Goal: Navigation & Orientation: Find specific page/section

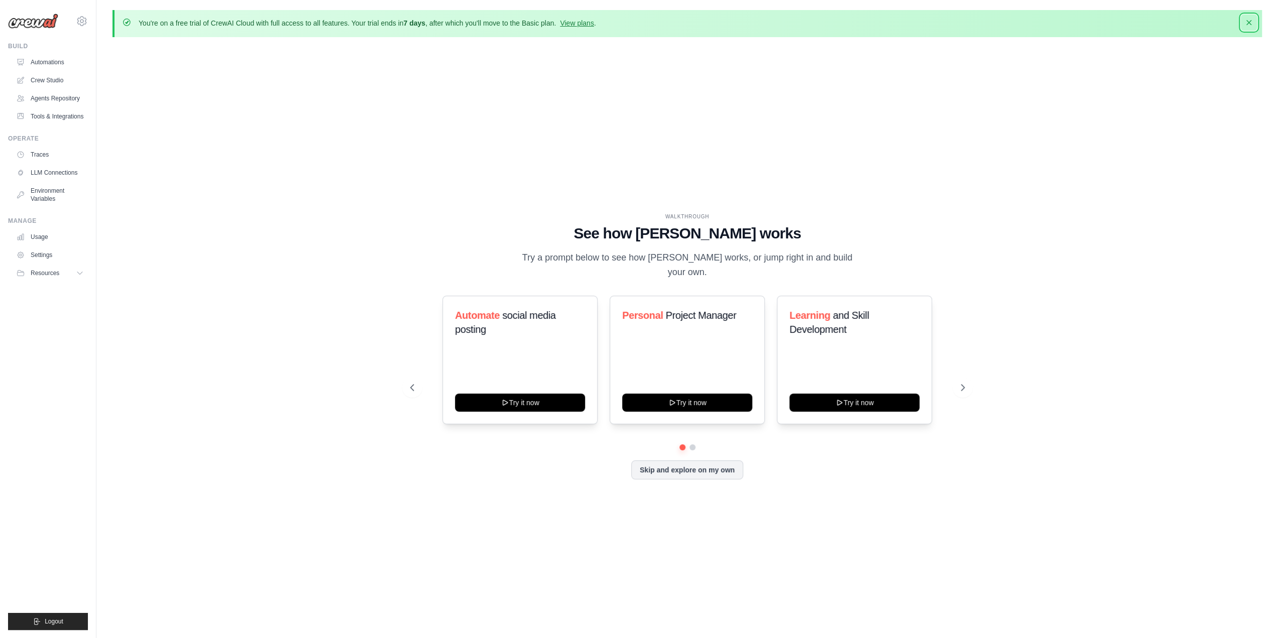
click at [1246, 24] on icon "button" at bounding box center [1249, 23] width 10 height 10
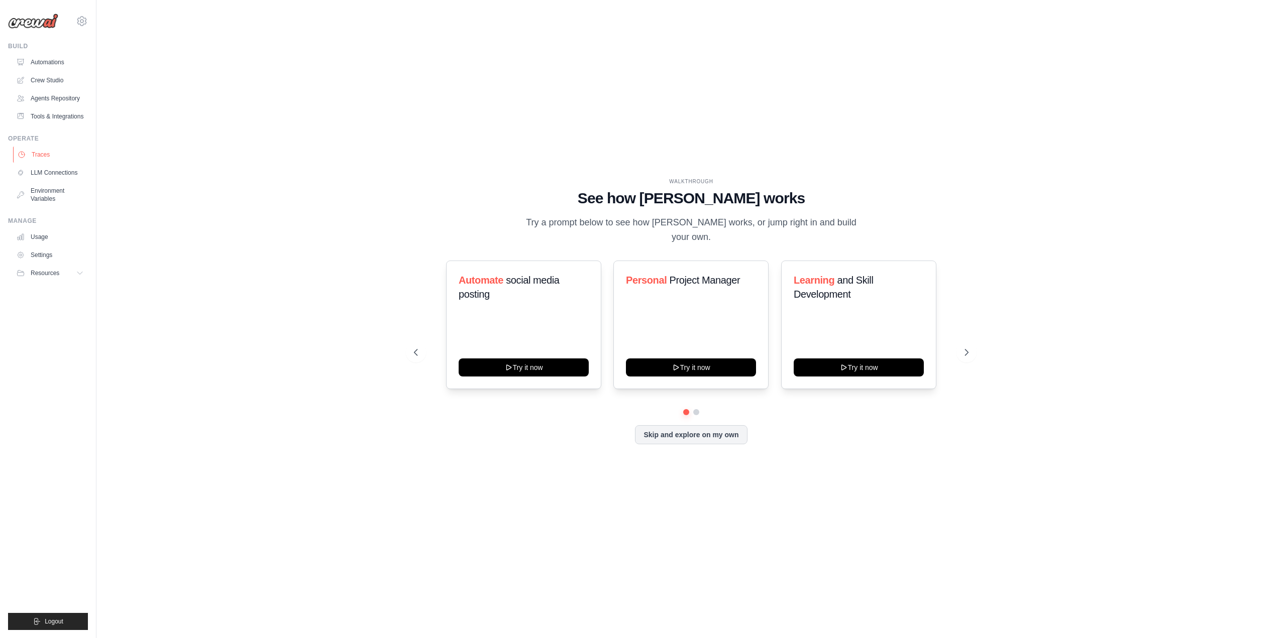
click at [48, 157] on link "Traces" at bounding box center [51, 155] width 76 height 16
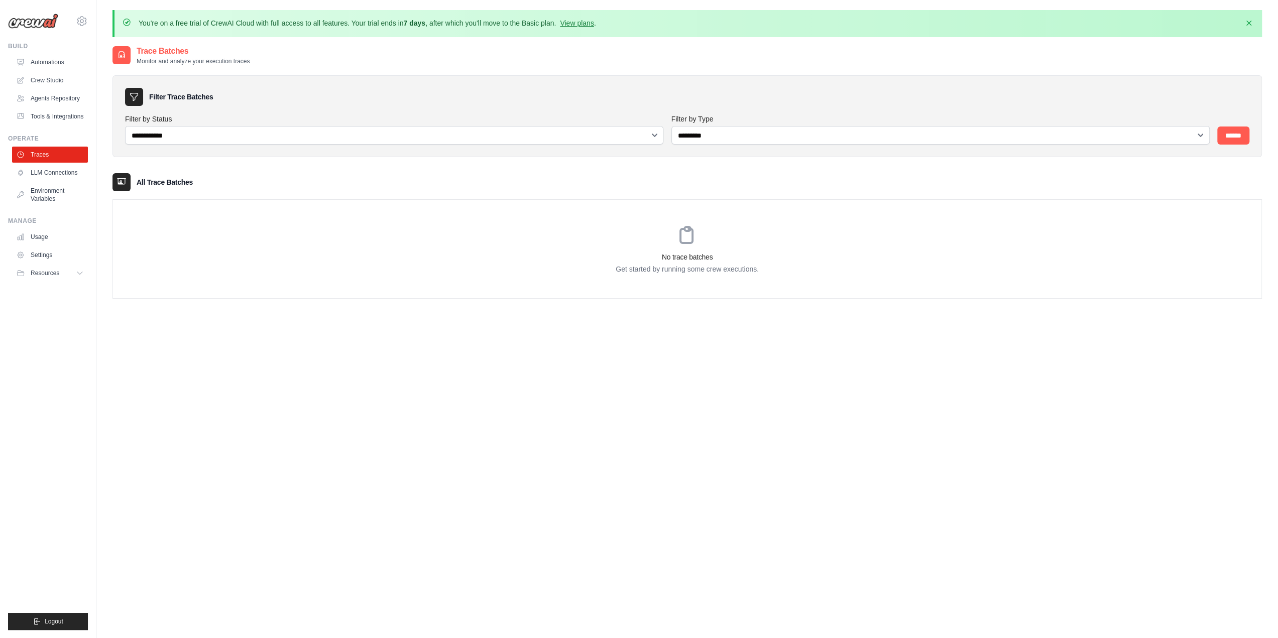
drag, startPoint x: 155, startPoint y: 21, endPoint x: 405, endPoint y: 24, distance: 250.1
click at [403, 24] on p "You're on a free trial of CrewAI Cloud with full access to all features. Your t…" at bounding box center [367, 23] width 457 height 10
click at [620, 265] on p "Get started by running some crew executions." at bounding box center [687, 269] width 1148 height 10
click at [1254, 21] on button "Dismiss" at bounding box center [1249, 23] width 16 height 16
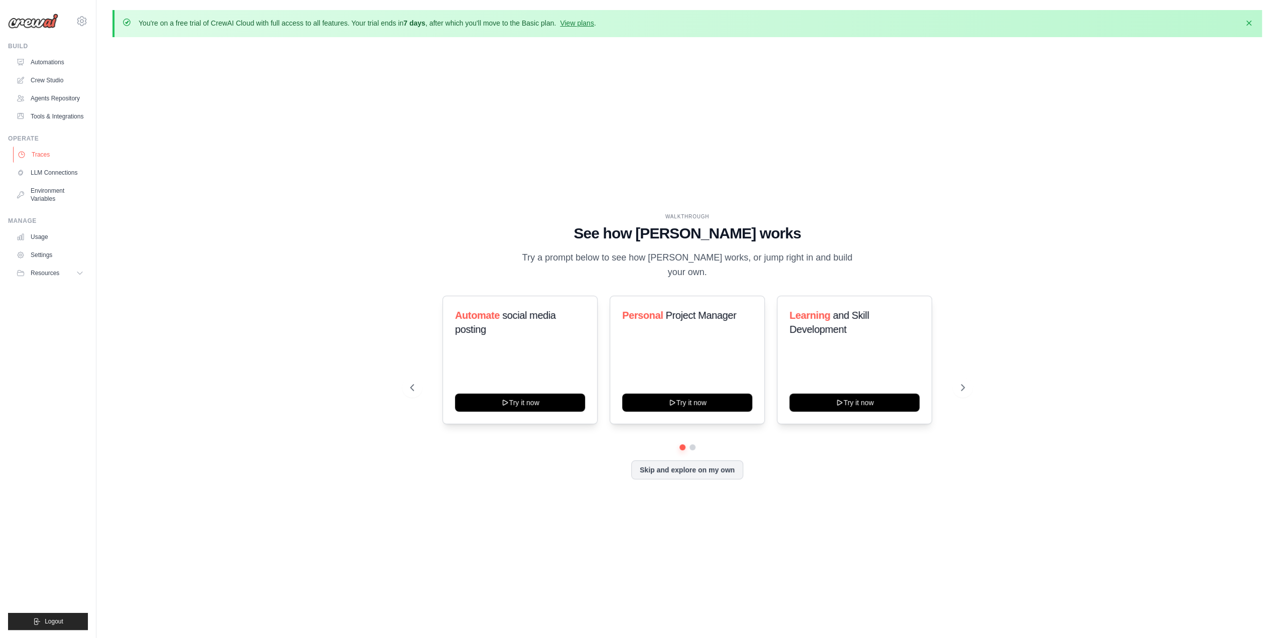
click at [61, 155] on link "Traces" at bounding box center [51, 155] width 76 height 16
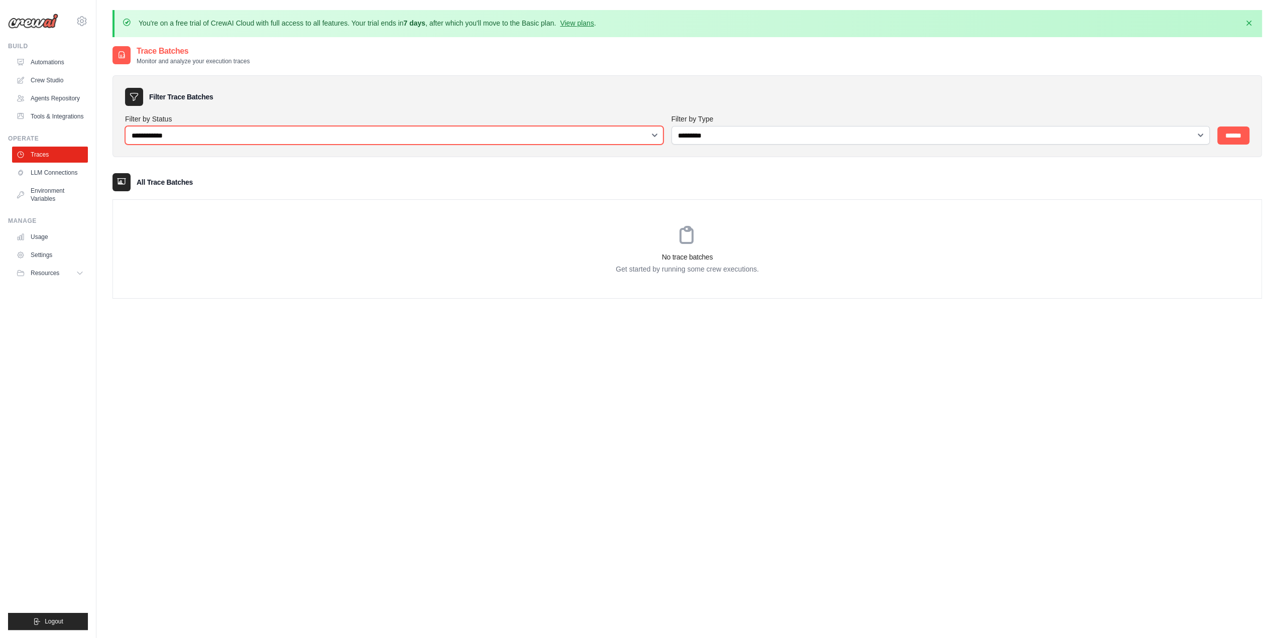
click at [166, 135] on select "**********" at bounding box center [394, 135] width 538 height 19
click at [125, 126] on select "**********" at bounding box center [394, 135] width 538 height 19
click at [69, 171] on link "LLM Connections" at bounding box center [51, 173] width 76 height 16
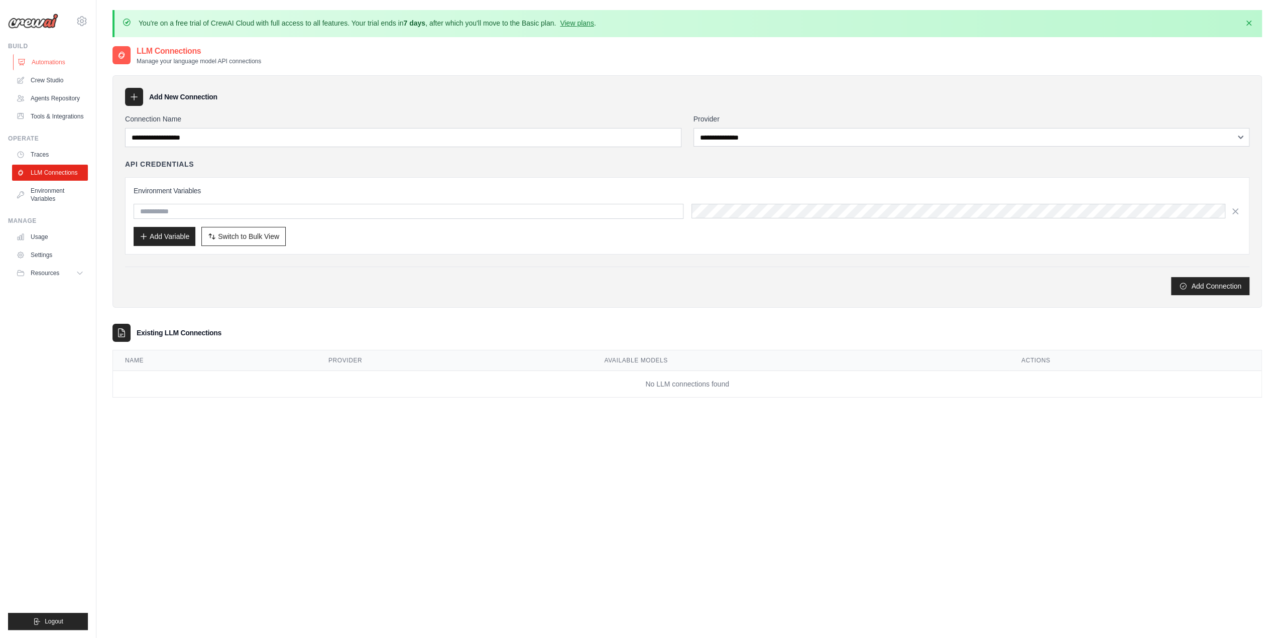
click at [51, 63] on link "Automations" at bounding box center [51, 62] width 76 height 16
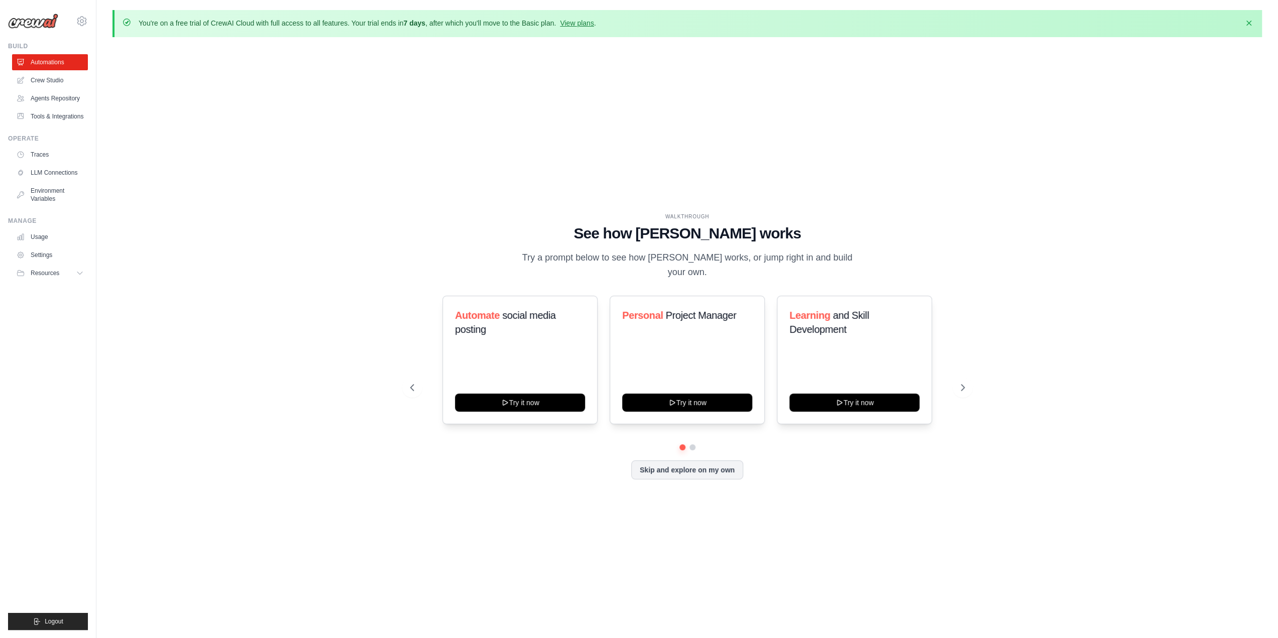
click at [50, 78] on link "Crew Studio" at bounding box center [50, 80] width 76 height 16
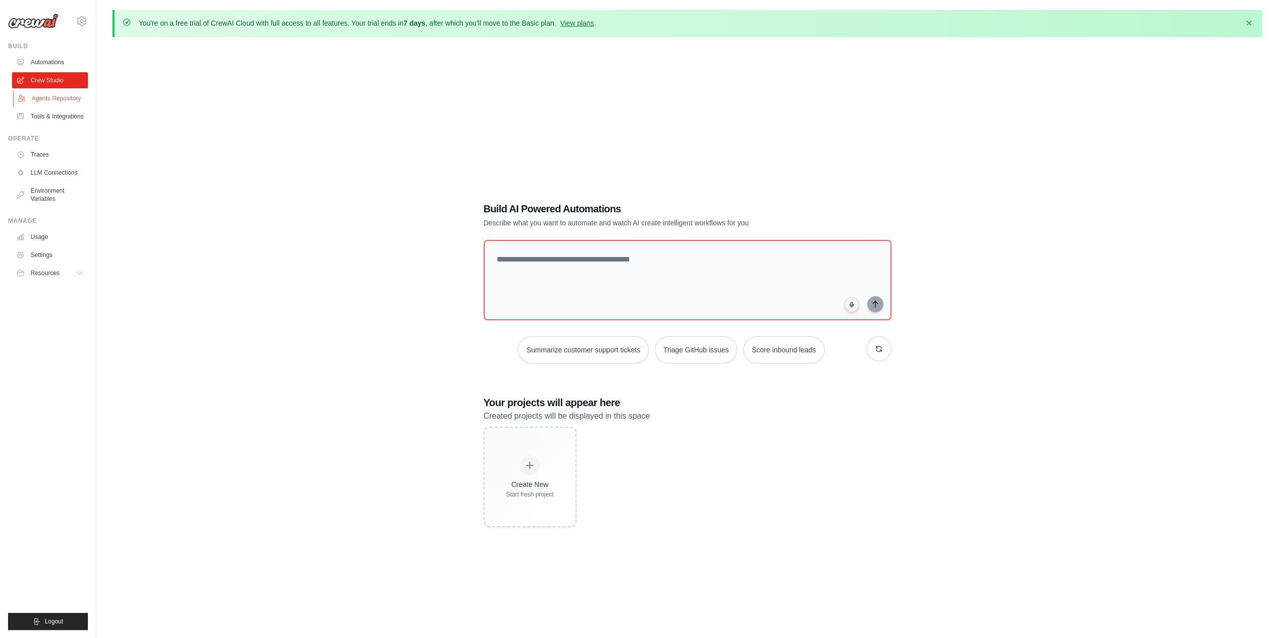
click at [64, 103] on link "Agents Repository" at bounding box center [51, 98] width 76 height 16
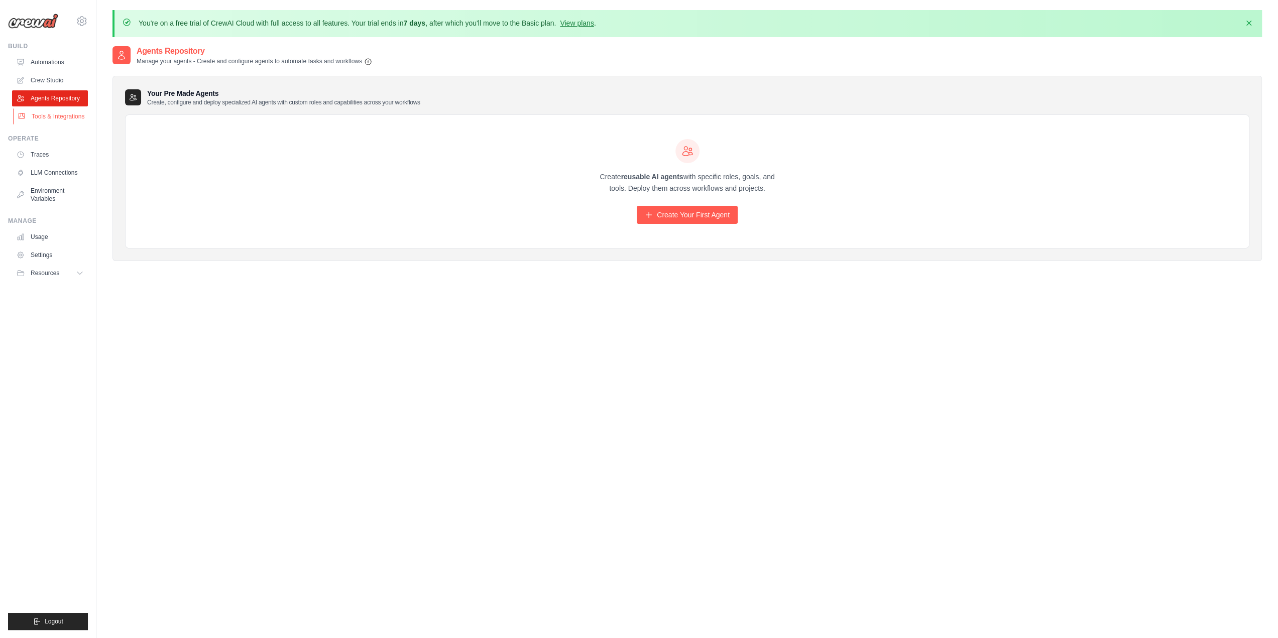
click at [55, 116] on link "Tools & Integrations" at bounding box center [51, 116] width 76 height 16
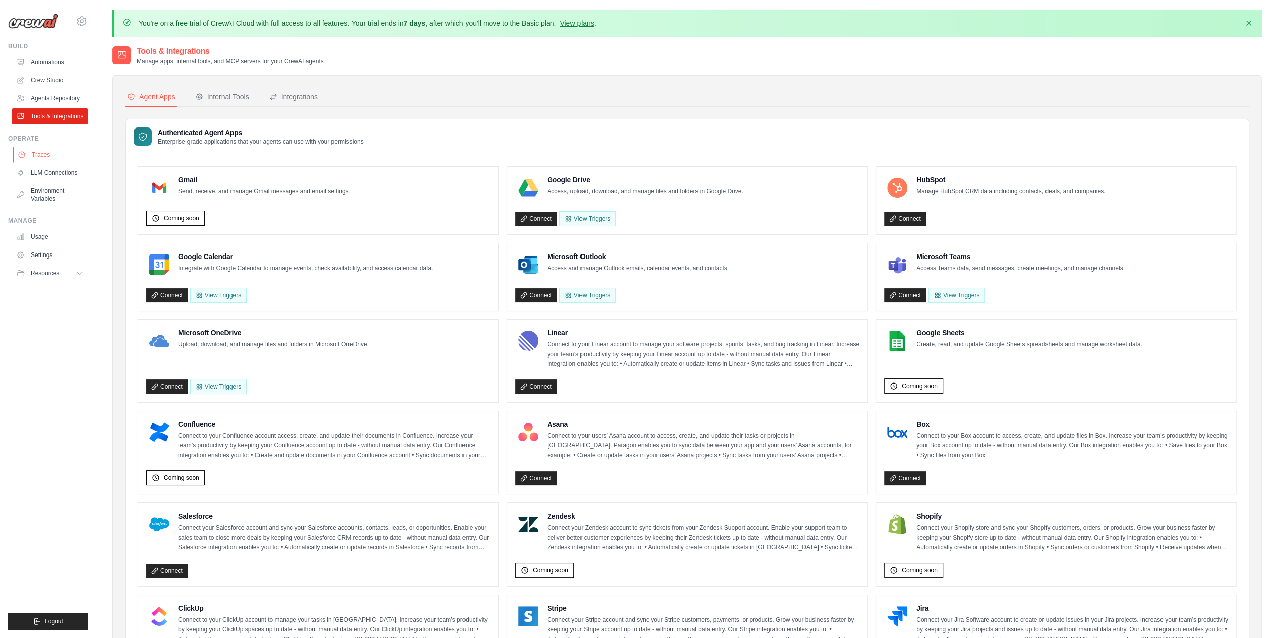
click at [48, 152] on link "Traces" at bounding box center [51, 155] width 76 height 16
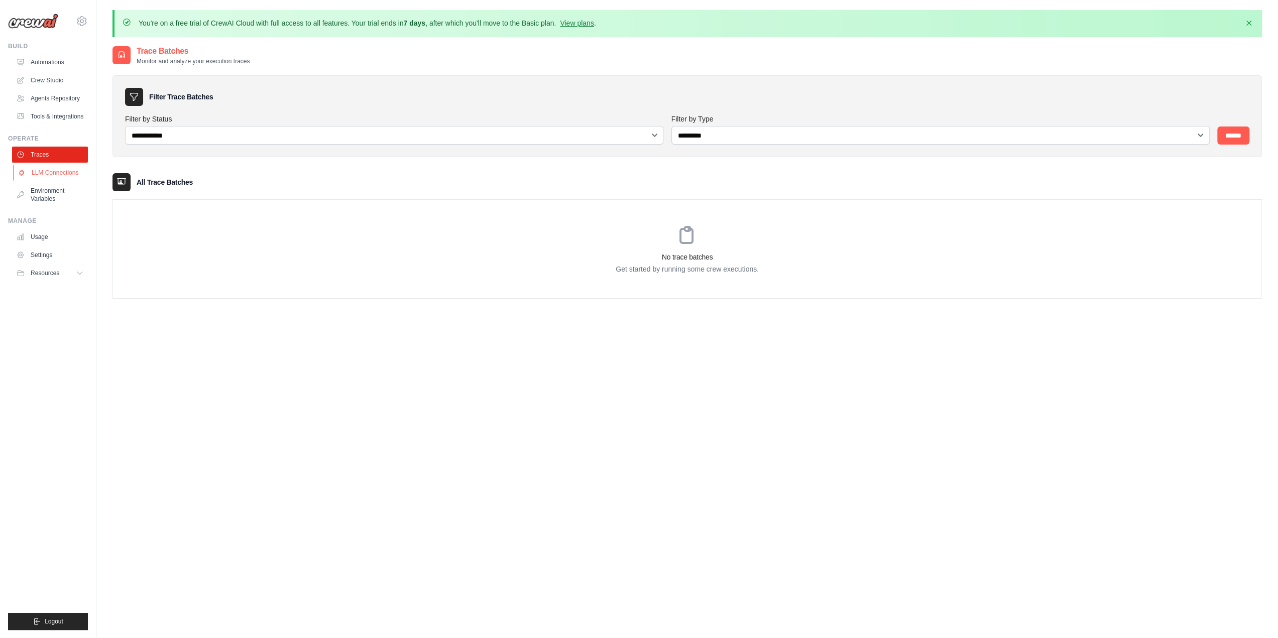
click at [48, 168] on link "LLM Connections" at bounding box center [51, 173] width 76 height 16
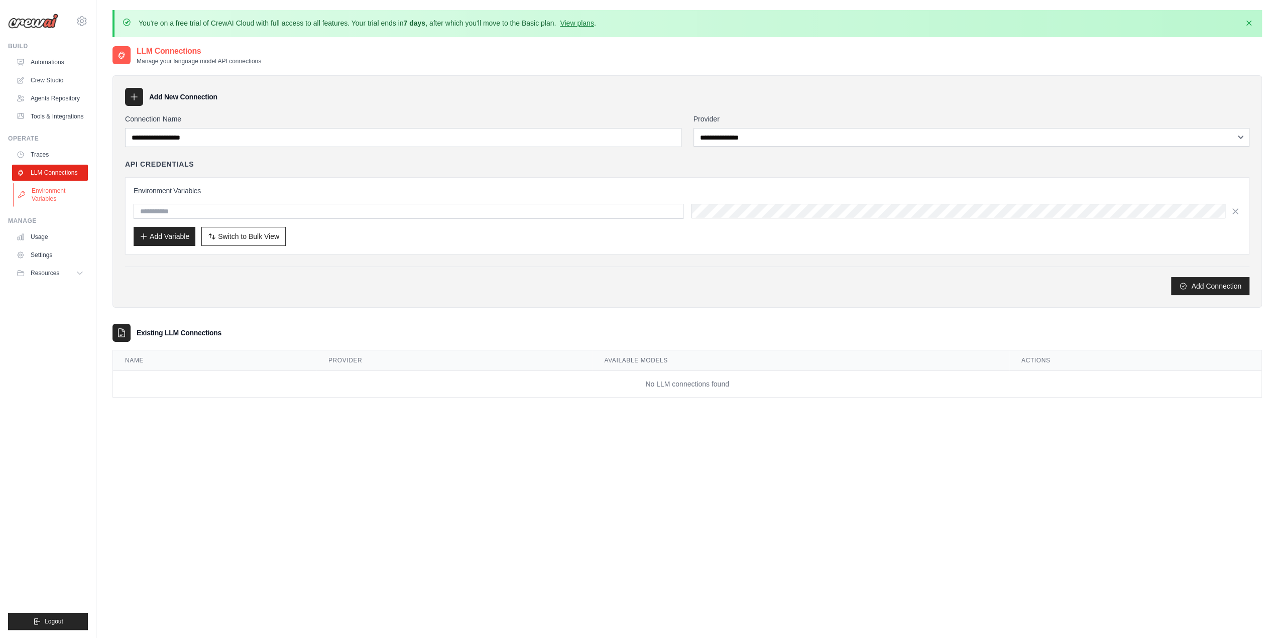
click at [48, 185] on link "Environment Variables" at bounding box center [51, 195] width 76 height 24
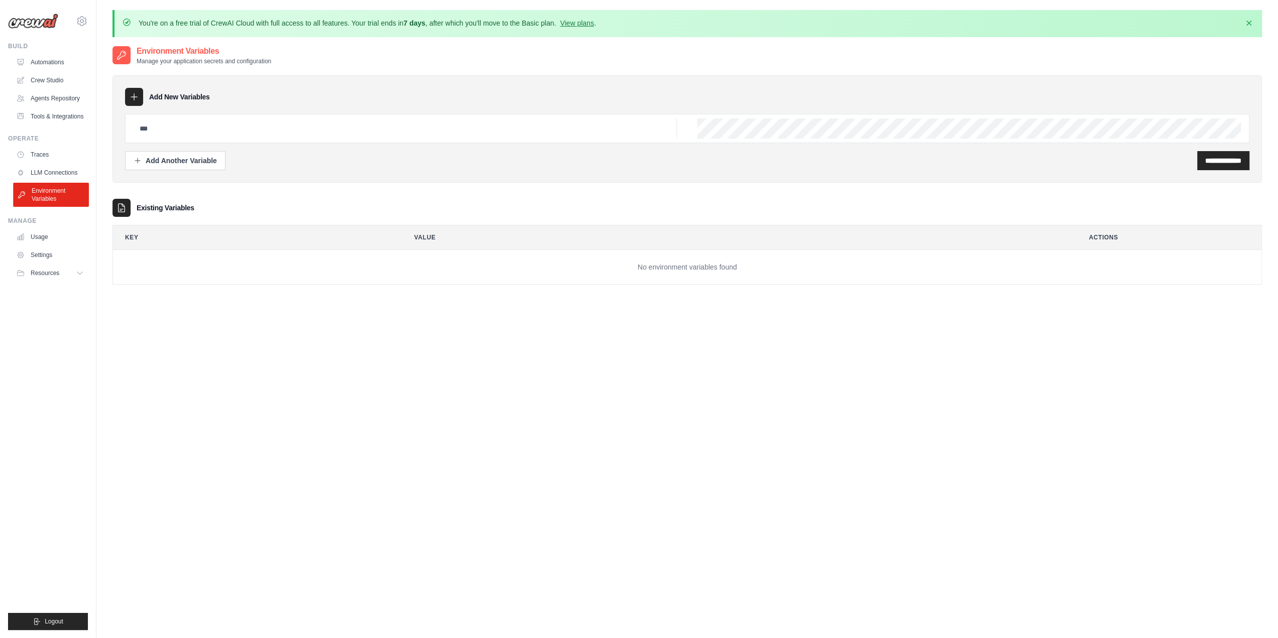
click at [48, 204] on link "Environment Variables" at bounding box center [51, 195] width 76 height 24
click at [44, 243] on link "Usage" at bounding box center [51, 237] width 76 height 16
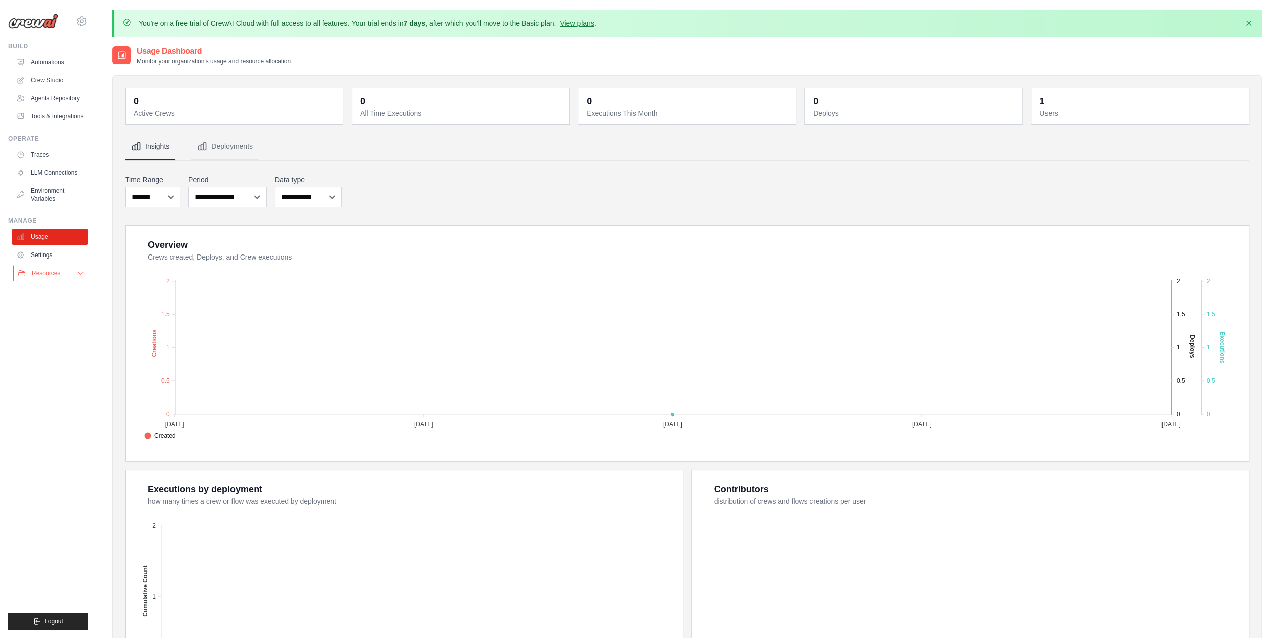
click at [47, 276] on span "Resources" at bounding box center [46, 273] width 29 height 8
click at [48, 170] on link "LLM Connections" at bounding box center [51, 173] width 76 height 16
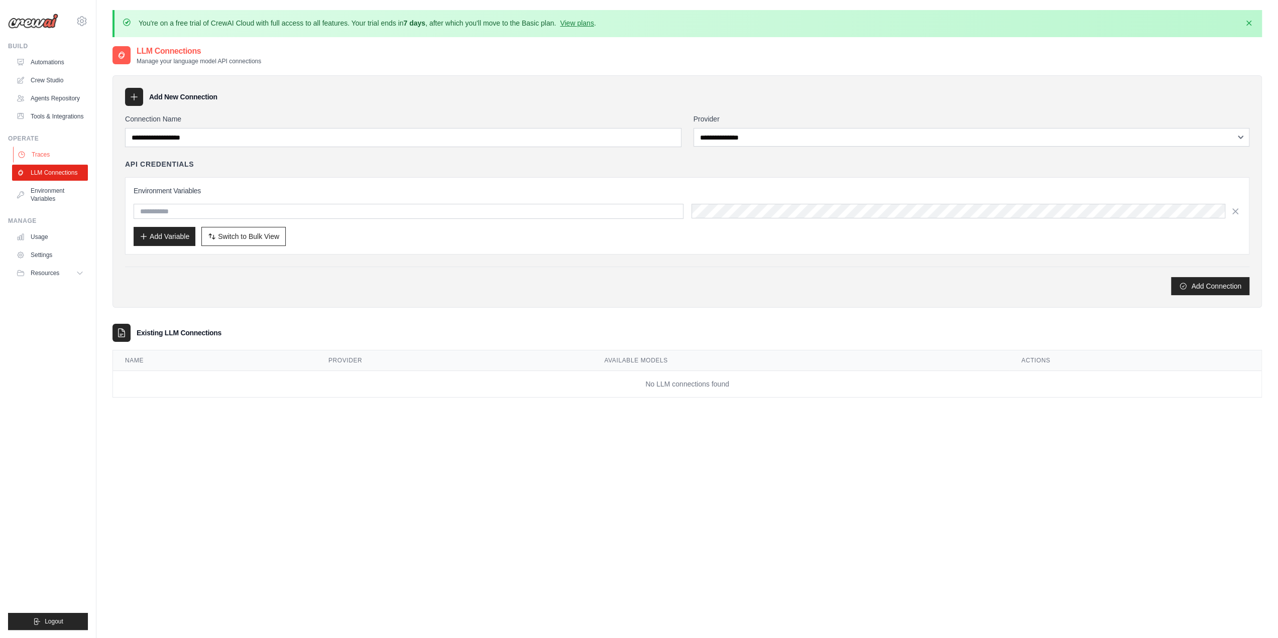
click at [42, 152] on link "Traces" at bounding box center [51, 155] width 76 height 16
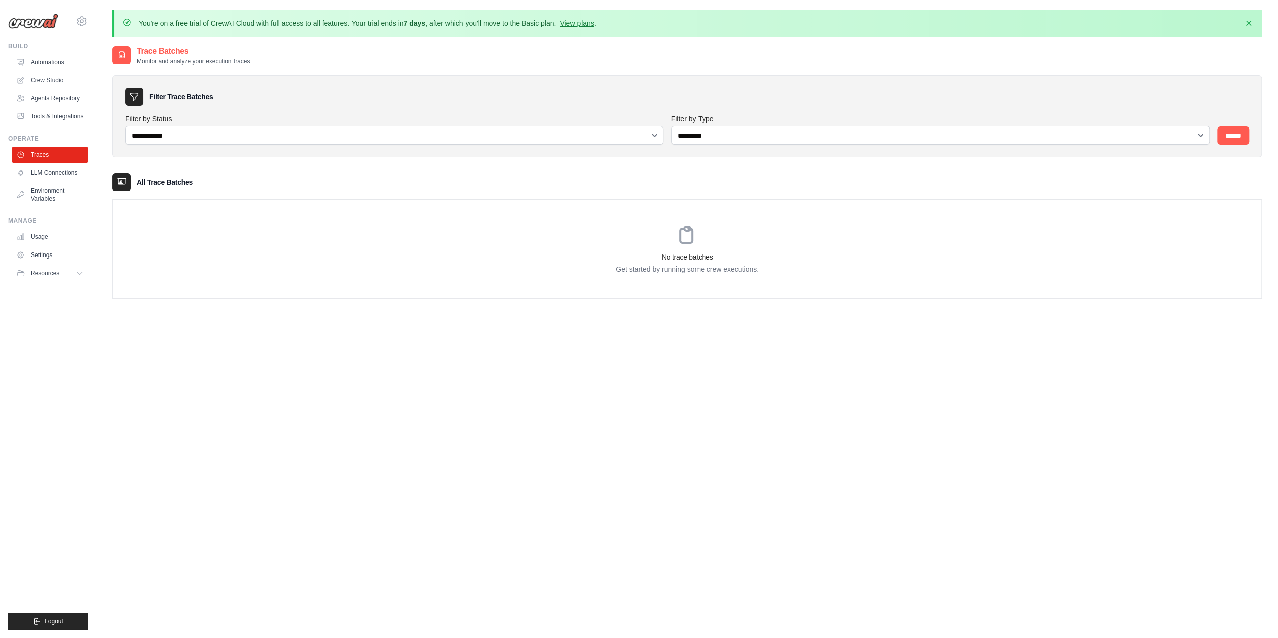
click at [38, 20] on img at bounding box center [33, 21] width 50 height 15
click at [81, 22] on icon at bounding box center [82, 21] width 12 height 12
click at [120, 38] on div "[EMAIL_ADDRESS][PERSON_NAME][DOMAIN_NAME]" at bounding box center [123, 39] width 79 height 10
drag, startPoint x: 0, startPoint y: 29, endPoint x: 10, endPoint y: 40, distance: 14.6
click at [1, 28] on div "paulo.abreu@gmail.com Settings Build Automations" at bounding box center [48, 319] width 96 height 638
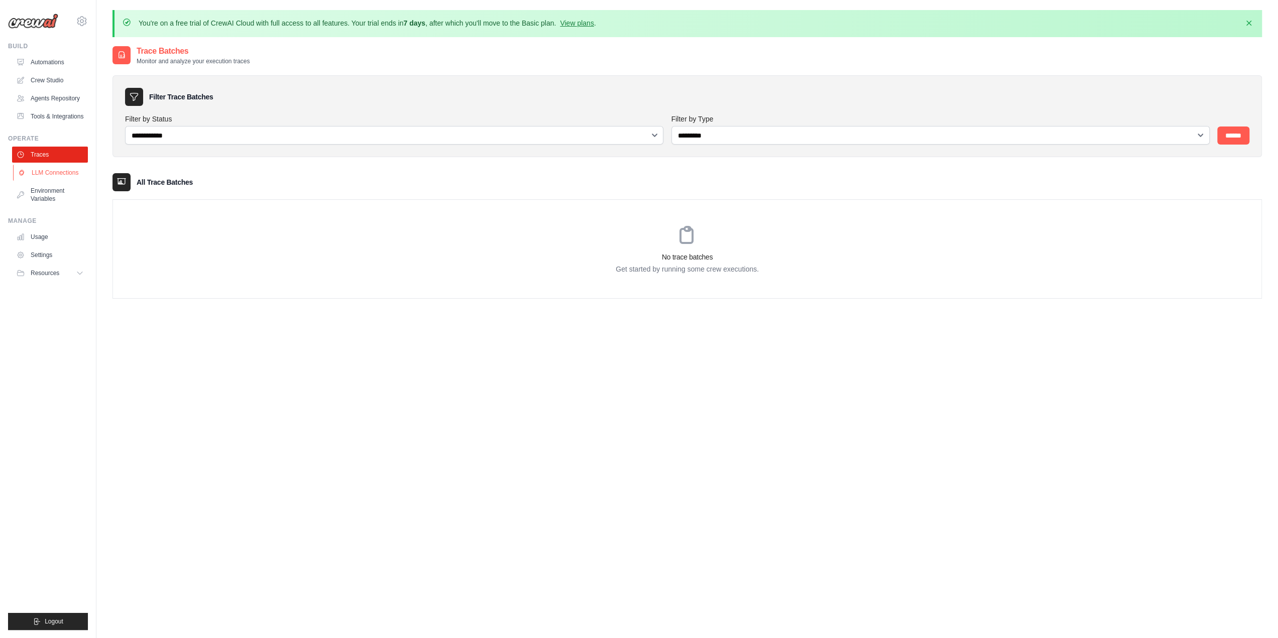
click at [42, 165] on link "LLM Connections" at bounding box center [51, 173] width 76 height 16
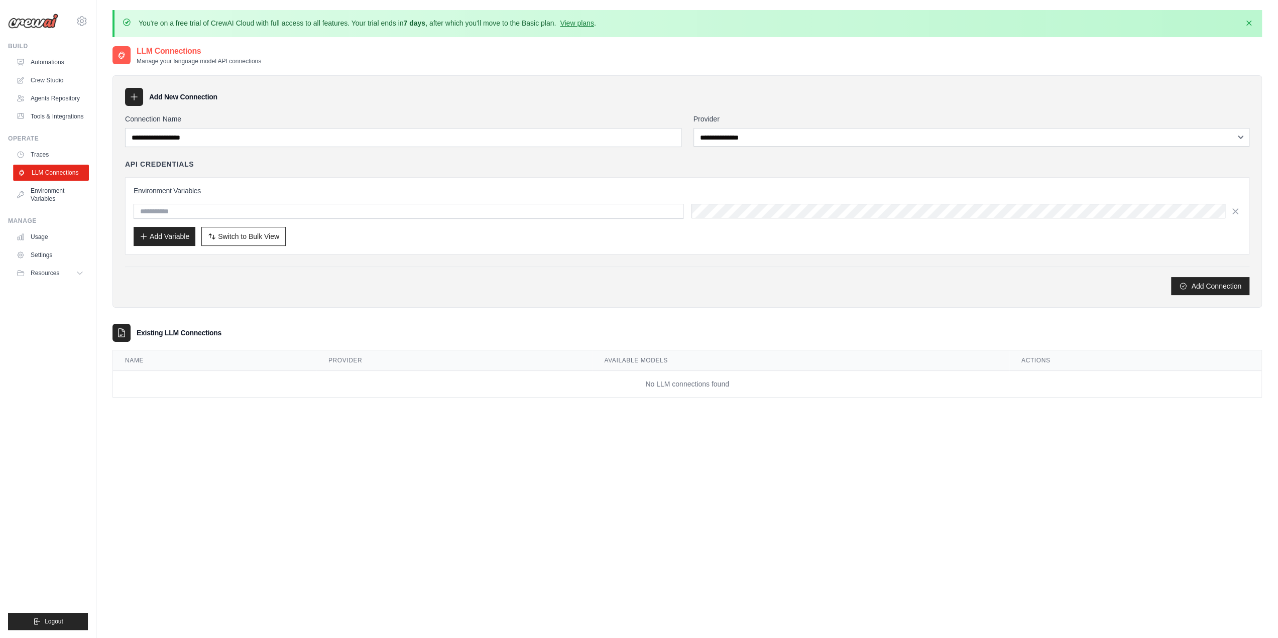
click at [43, 172] on link "LLM Connections" at bounding box center [51, 173] width 76 height 16
click at [43, 172] on link "LLM Connections" at bounding box center [50, 173] width 76 height 16
click at [44, 172] on link "LLM Connections" at bounding box center [51, 173] width 76 height 16
click at [1235, 211] on icon "button" at bounding box center [1235, 210] width 5 height 5
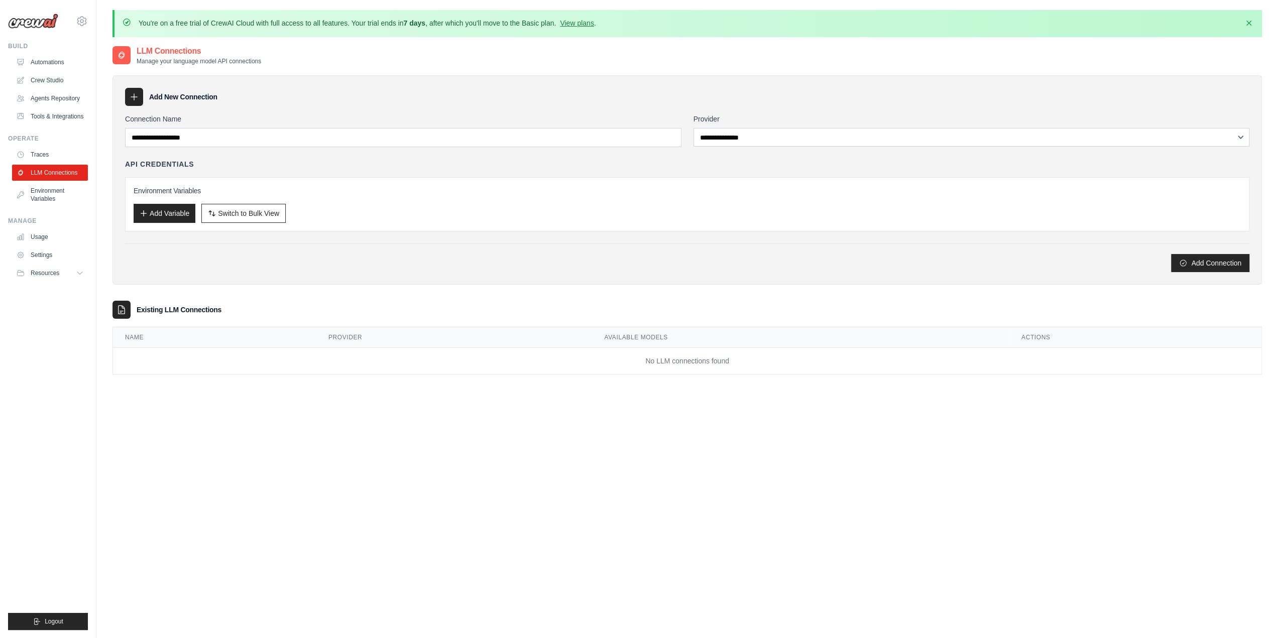
click at [1233, 208] on div "Add Variable Switch to Bulk View Switch to Table View" at bounding box center [687, 213] width 1107 height 19
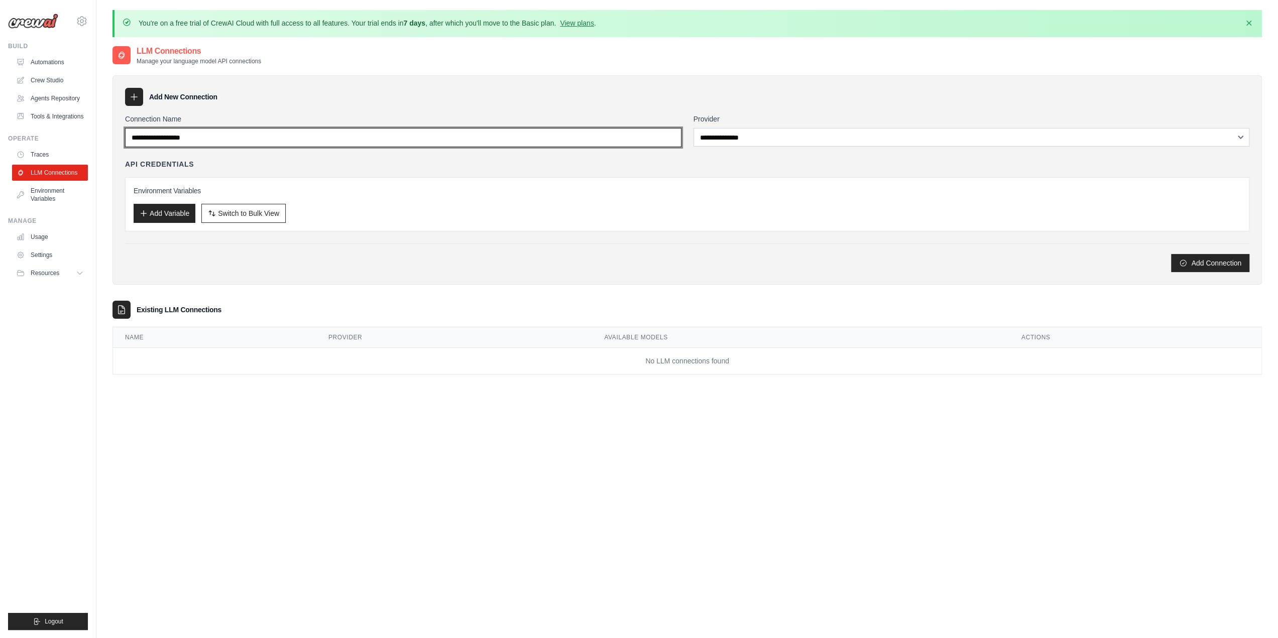
click at [534, 132] on input "Connection Name" at bounding box center [403, 137] width 556 height 19
click at [501, 144] on input "Connection Name" at bounding box center [403, 137] width 556 height 19
drag, startPoint x: 500, startPoint y: 144, endPoint x: 221, endPoint y: 125, distance: 279.9
click at [497, 144] on input "Connection Name" at bounding box center [403, 137] width 556 height 19
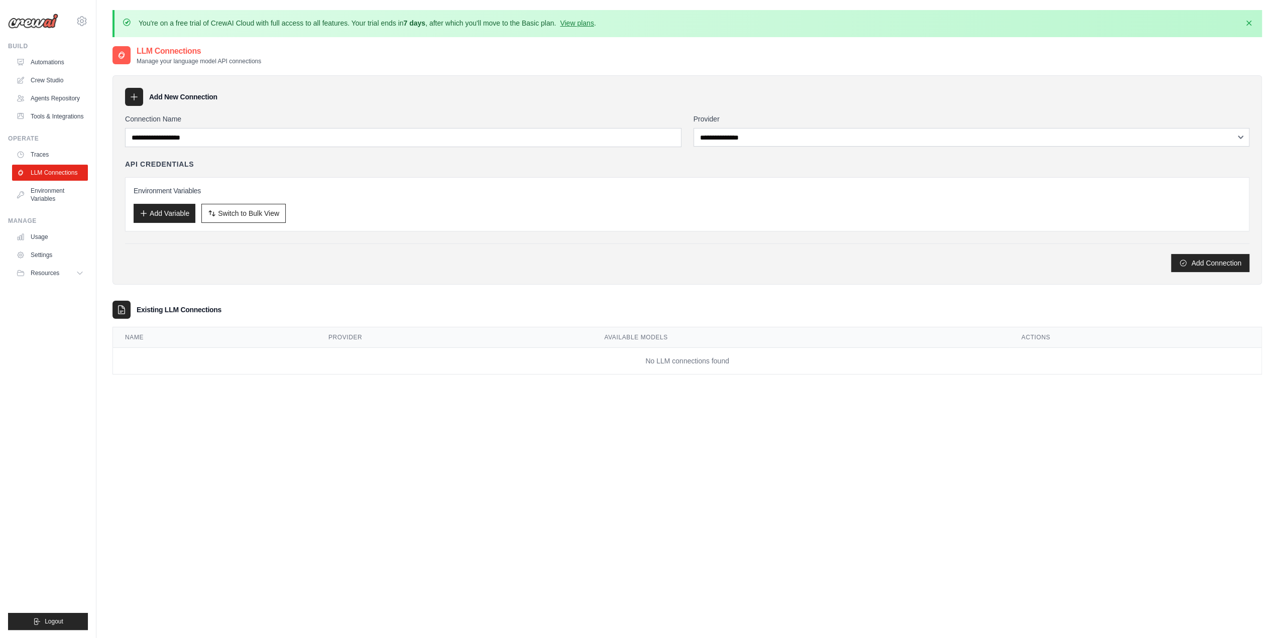
click at [336, 283] on div "**********" at bounding box center [686, 219] width 1149 height 309
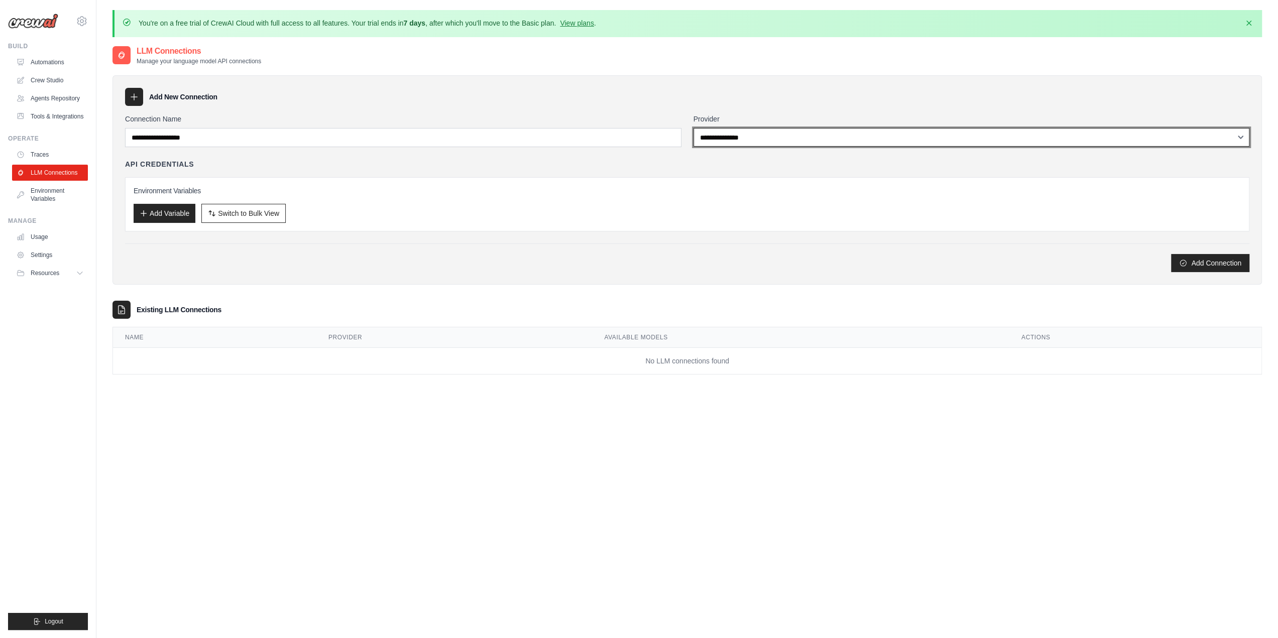
click at [741, 138] on select "**********" at bounding box center [971, 137] width 556 height 19
select select "******"
click at [693, 128] on select "**********" at bounding box center [971, 137] width 556 height 19
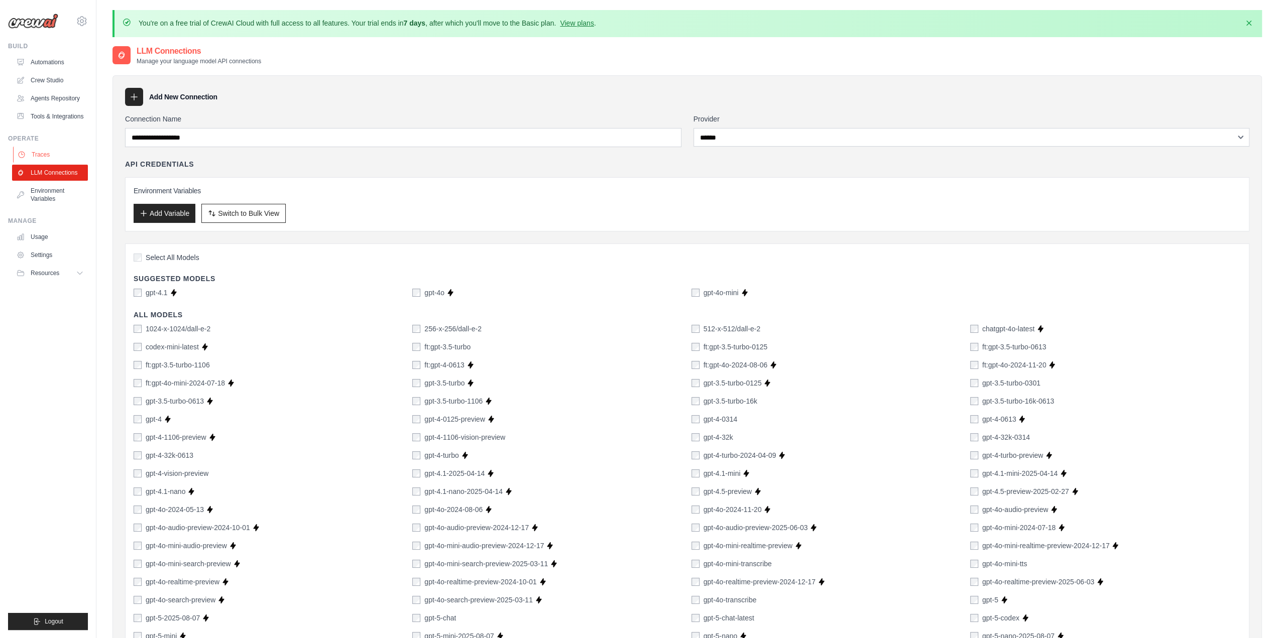
click at [44, 154] on link "Traces" at bounding box center [51, 155] width 76 height 16
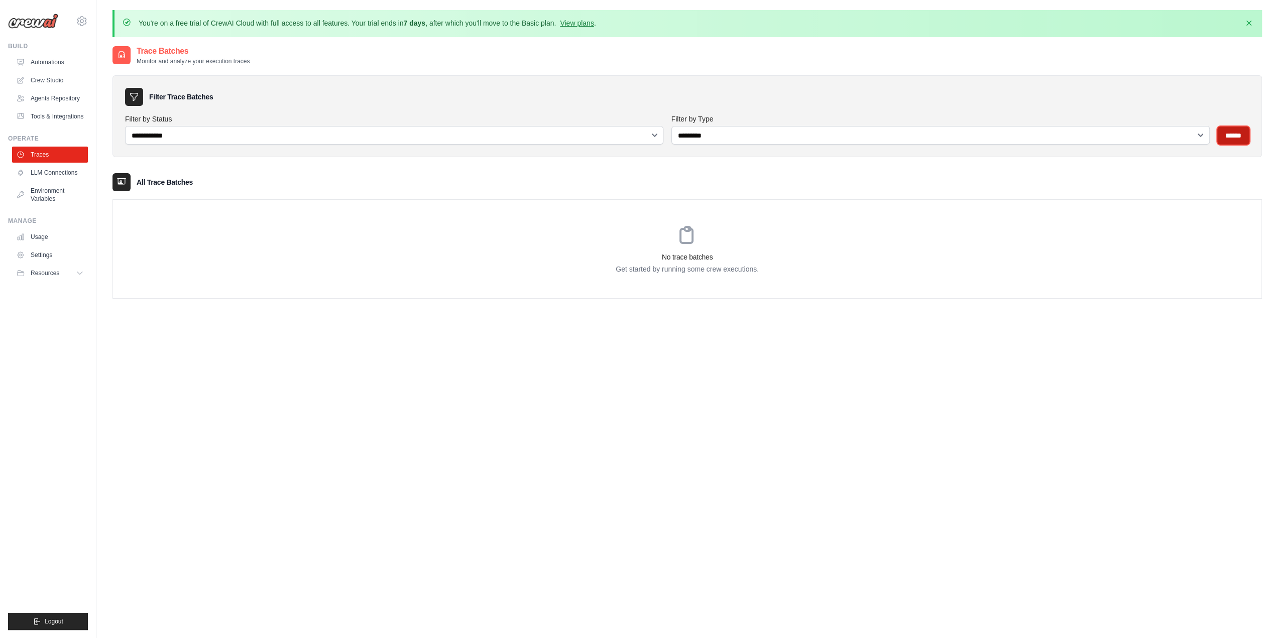
click at [1240, 133] on input "******" at bounding box center [1233, 136] width 32 height 18
click at [1226, 136] on input "******" at bounding box center [1233, 136] width 32 height 18
click at [147, 135] on select "**********" at bounding box center [394, 135] width 538 height 19
click at [140, 184] on h3 "All Trace Batches" at bounding box center [165, 182] width 56 height 10
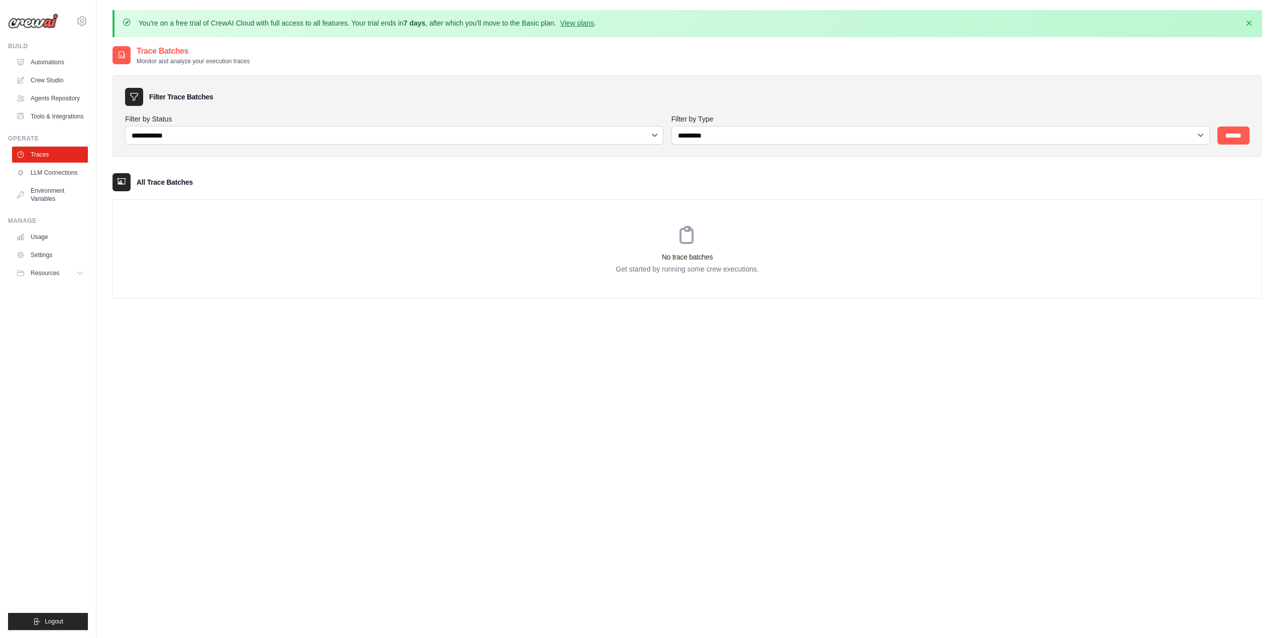
click at [412, 271] on p "Get started by running some crew executions." at bounding box center [687, 269] width 1148 height 10
click at [411, 271] on p "Get started by running some crew executions." at bounding box center [687, 269] width 1148 height 10
click at [34, 190] on link "Environment Variables" at bounding box center [51, 195] width 76 height 24
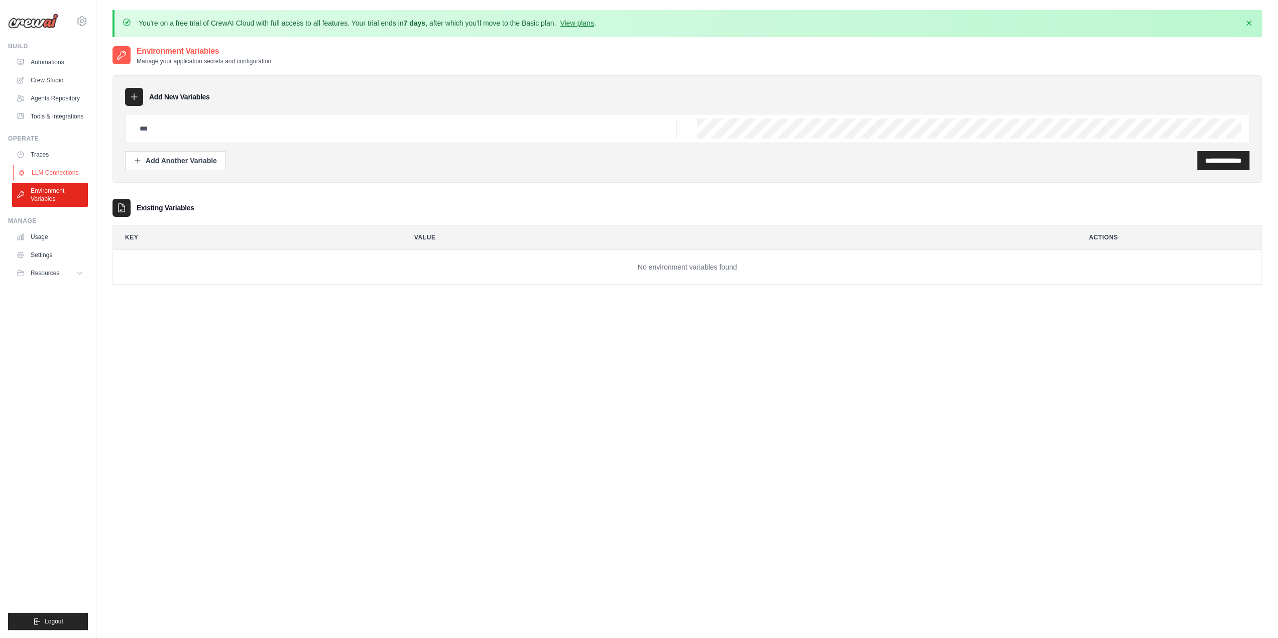
click at [41, 168] on link "LLM Connections" at bounding box center [51, 173] width 76 height 16
select select "******"
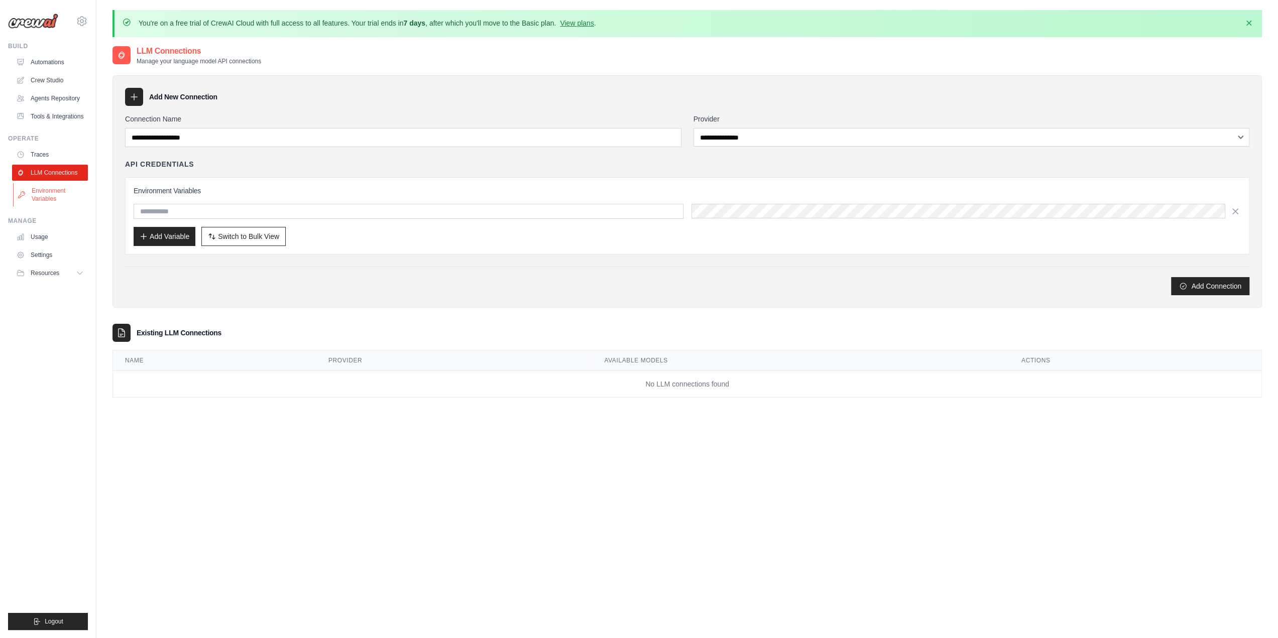
click at [42, 190] on link "Environment Variables" at bounding box center [51, 195] width 76 height 24
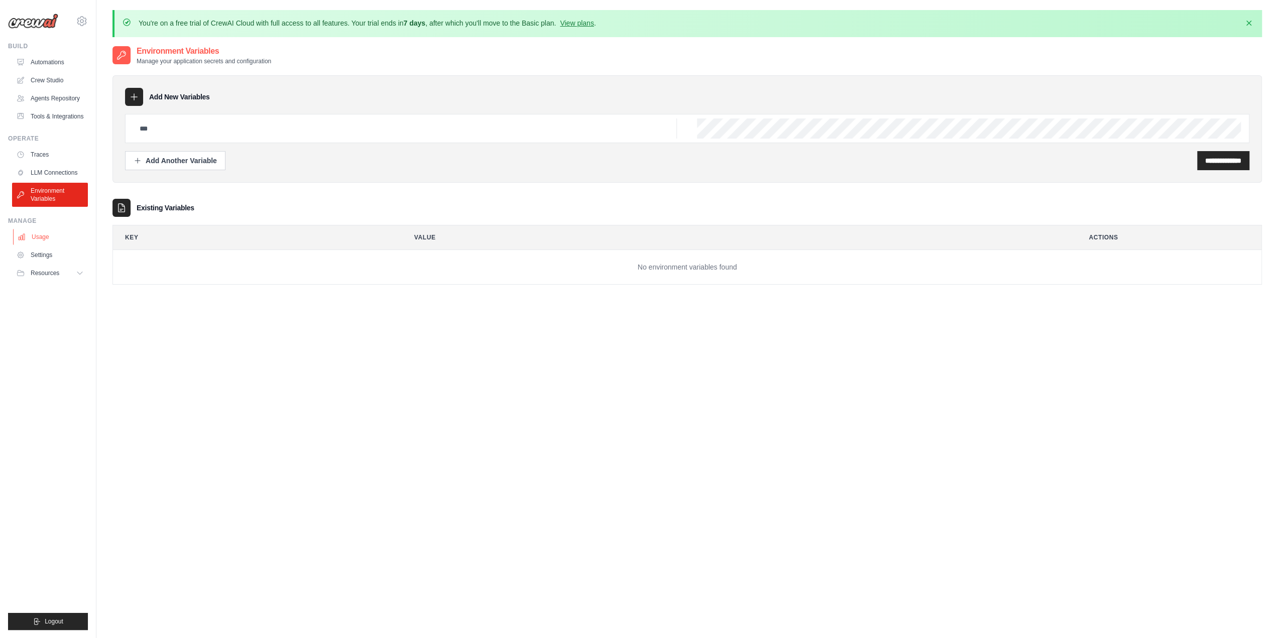
click at [50, 234] on link "Usage" at bounding box center [51, 237] width 76 height 16
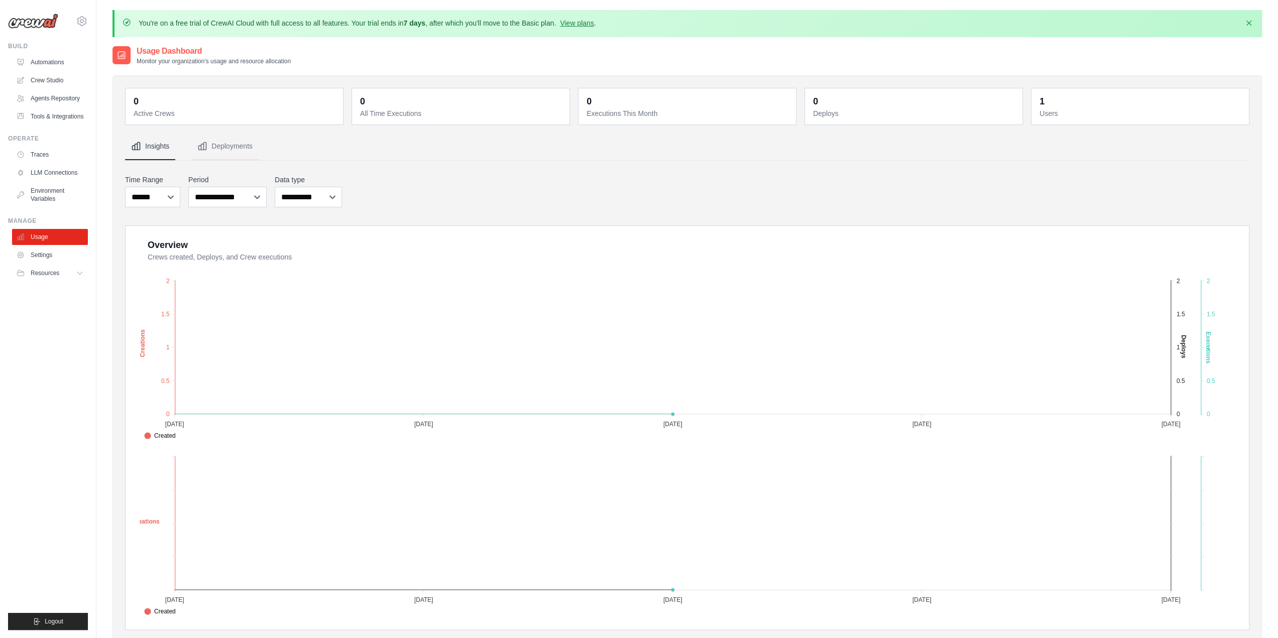
click at [48, 253] on link "Settings" at bounding box center [50, 255] width 76 height 16
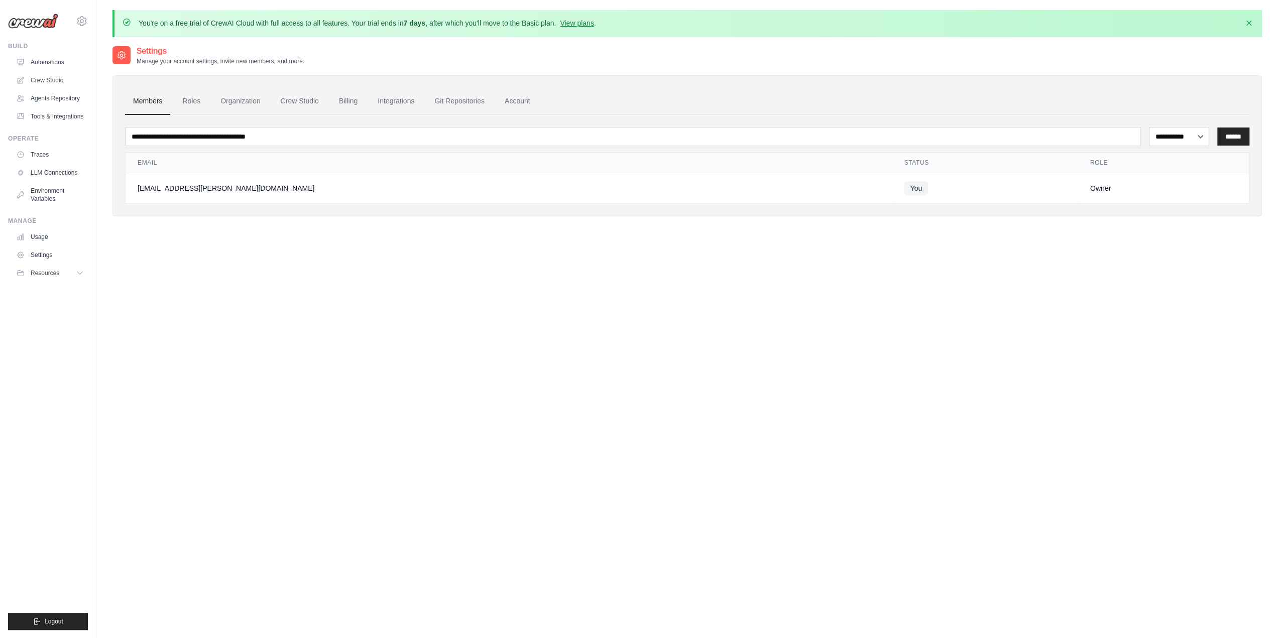
click at [229, 184] on div "[EMAIL_ADDRESS][PERSON_NAME][DOMAIN_NAME]" at bounding box center [509, 188] width 742 height 10
click at [184, 186] on div "[EMAIL_ADDRESS][PERSON_NAME][DOMAIN_NAME]" at bounding box center [509, 188] width 742 height 10
click at [43, 270] on span "Resources" at bounding box center [46, 273] width 29 height 8
click at [61, 292] on span "Documentation" at bounding box center [56, 290] width 41 height 8
click at [159, 190] on div "[EMAIL_ADDRESS][PERSON_NAME][DOMAIN_NAME]" at bounding box center [509, 188] width 742 height 10
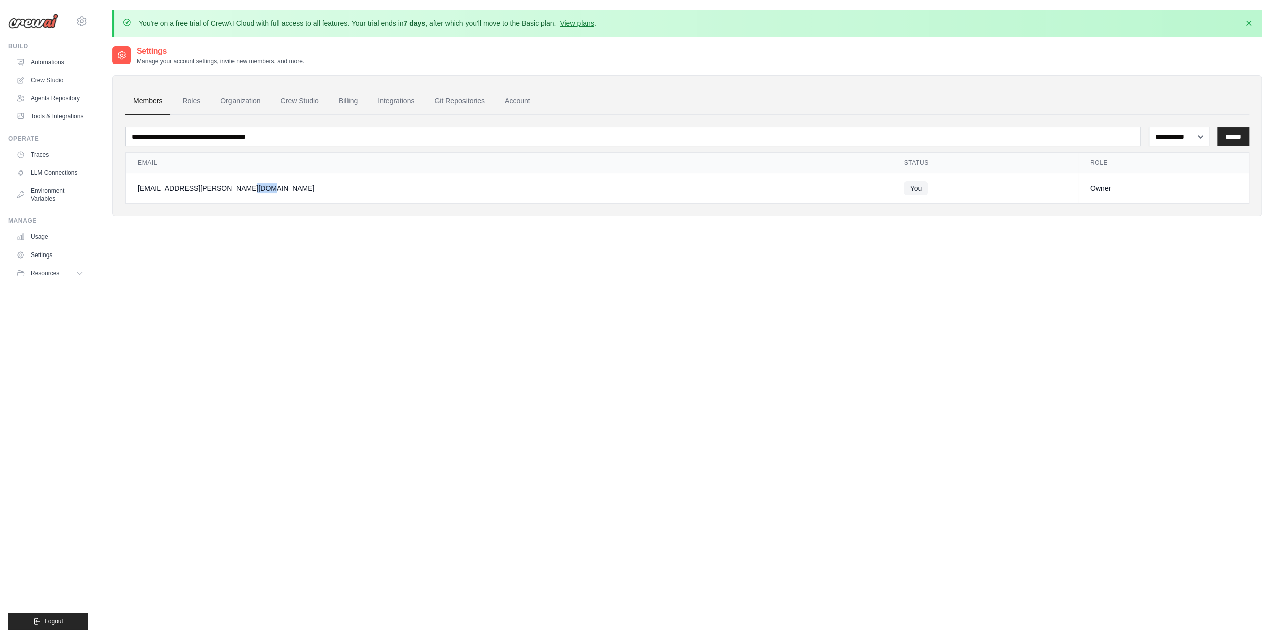
click at [159, 190] on div "[EMAIL_ADDRESS][PERSON_NAME][DOMAIN_NAME]" at bounding box center [509, 188] width 742 height 10
click at [191, 96] on link "Roles" at bounding box center [191, 101] width 34 height 27
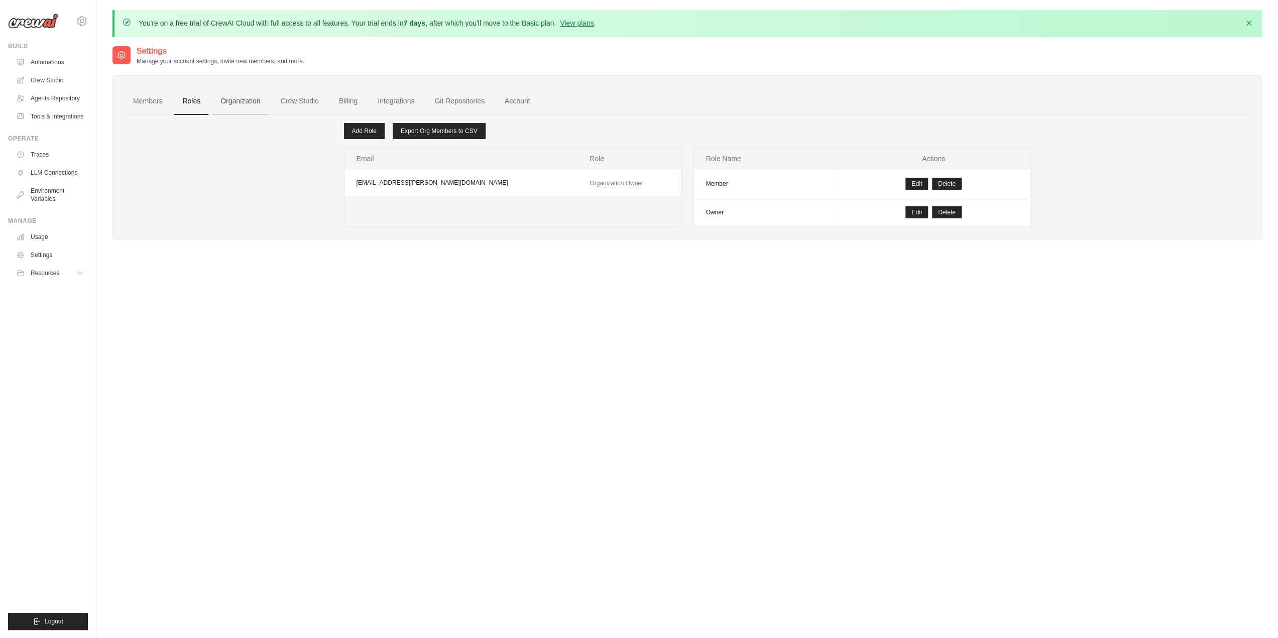
click at [257, 98] on link "Organization" at bounding box center [240, 101] width 56 height 27
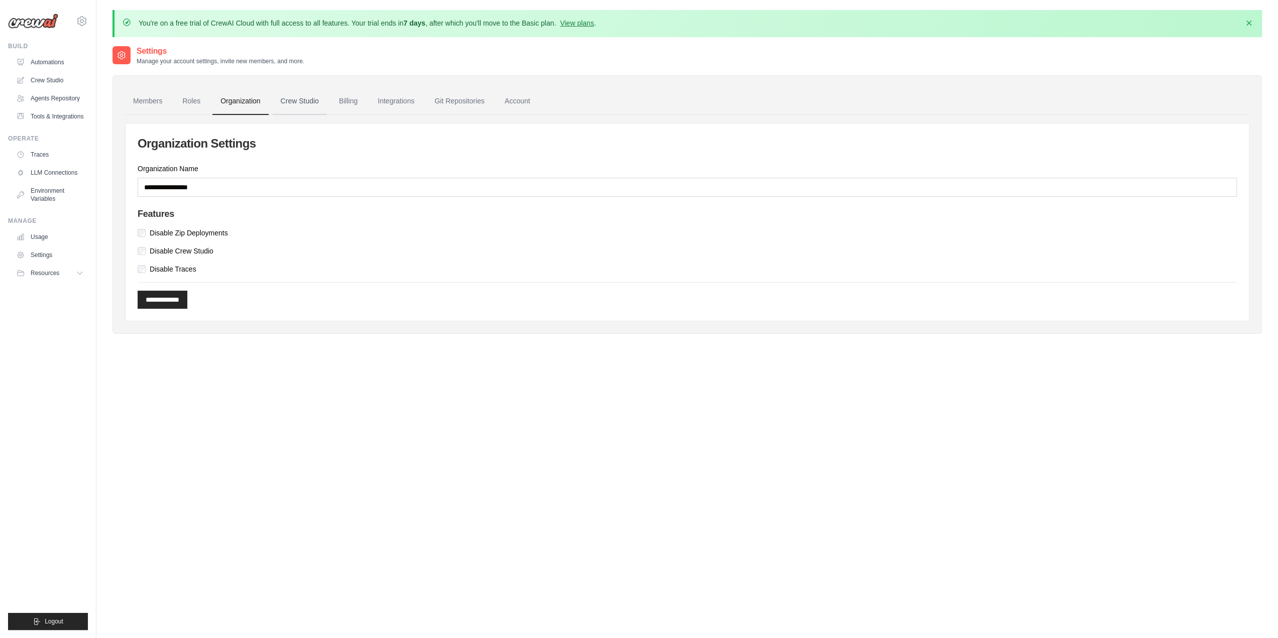
click at [323, 97] on link "Crew Studio" at bounding box center [300, 101] width 54 height 27
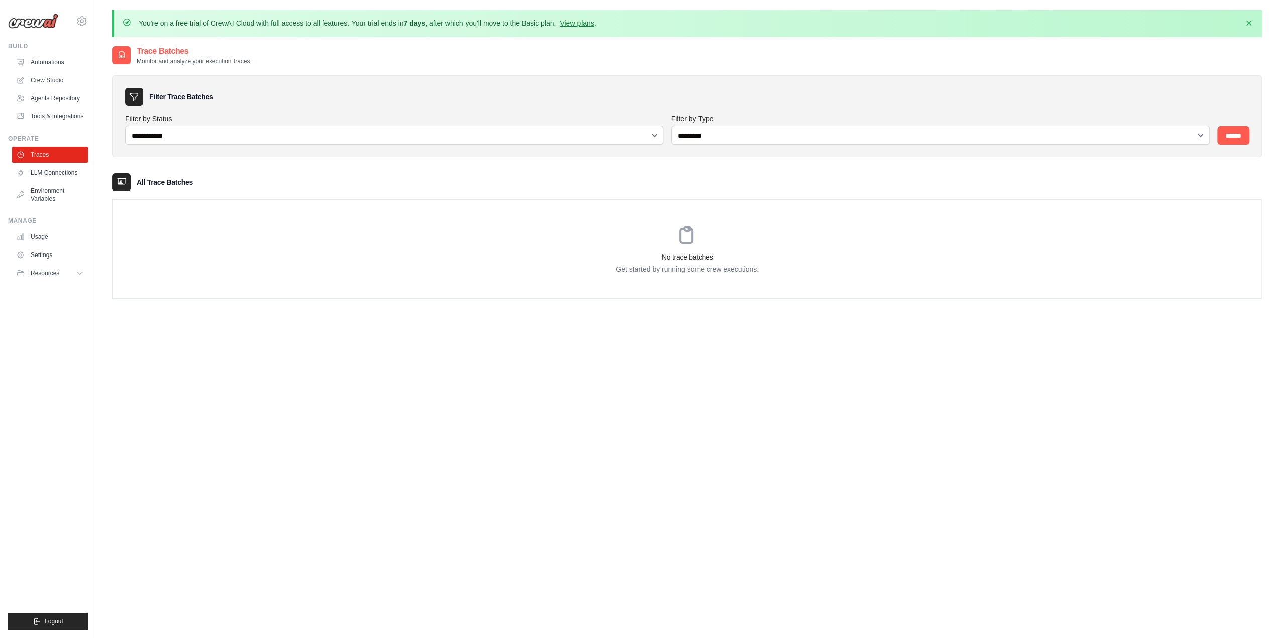
click at [49, 151] on link "Traces" at bounding box center [50, 155] width 76 height 16
click at [40, 20] on img at bounding box center [33, 21] width 50 height 15
click at [52, 61] on link "Automations" at bounding box center [51, 62] width 76 height 16
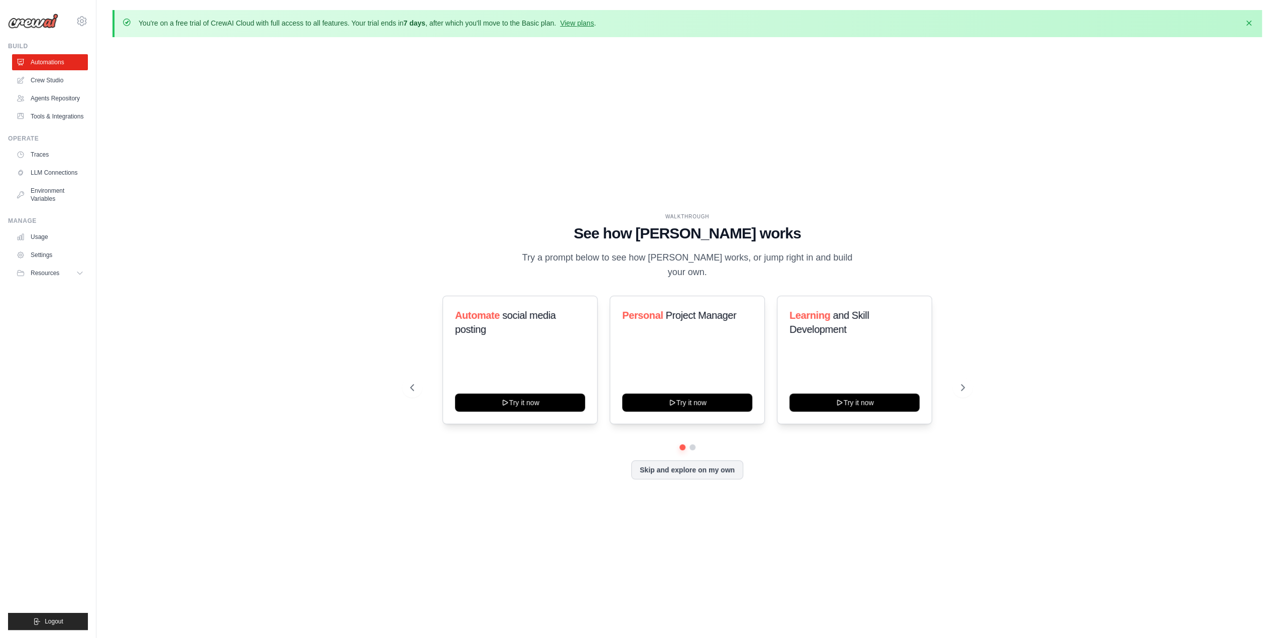
click at [50, 81] on link "Crew Studio" at bounding box center [50, 80] width 76 height 16
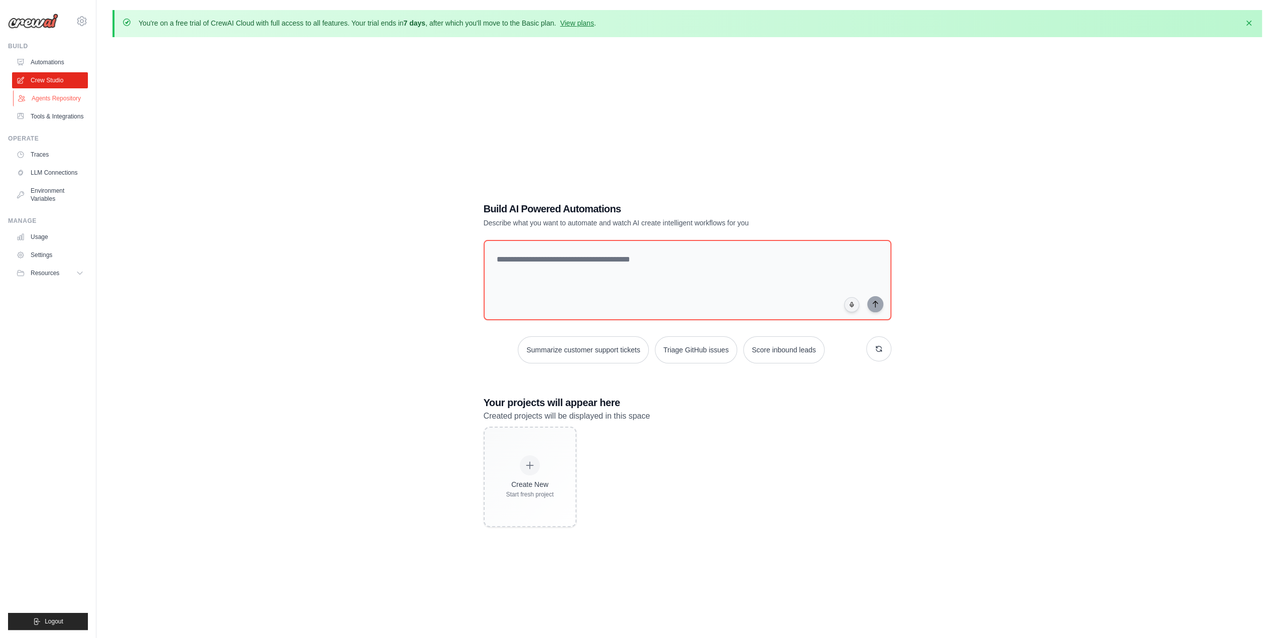
click at [44, 104] on link "Agents Repository" at bounding box center [51, 98] width 76 height 16
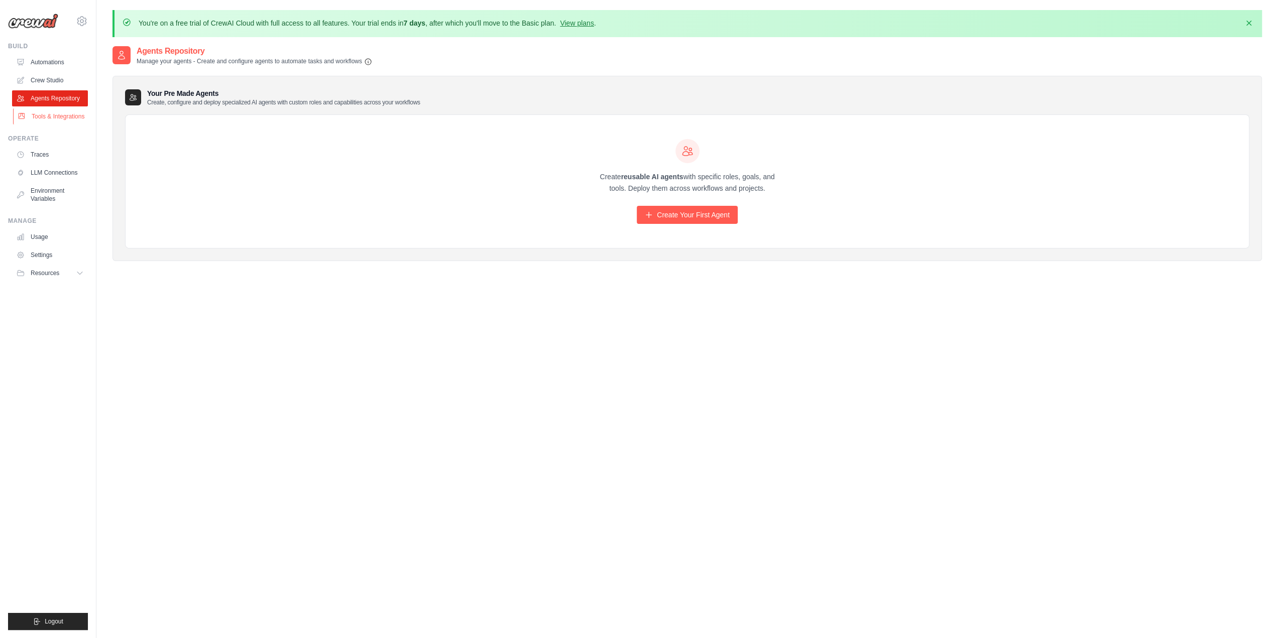
click at [44, 119] on link "Tools & Integrations" at bounding box center [51, 116] width 76 height 16
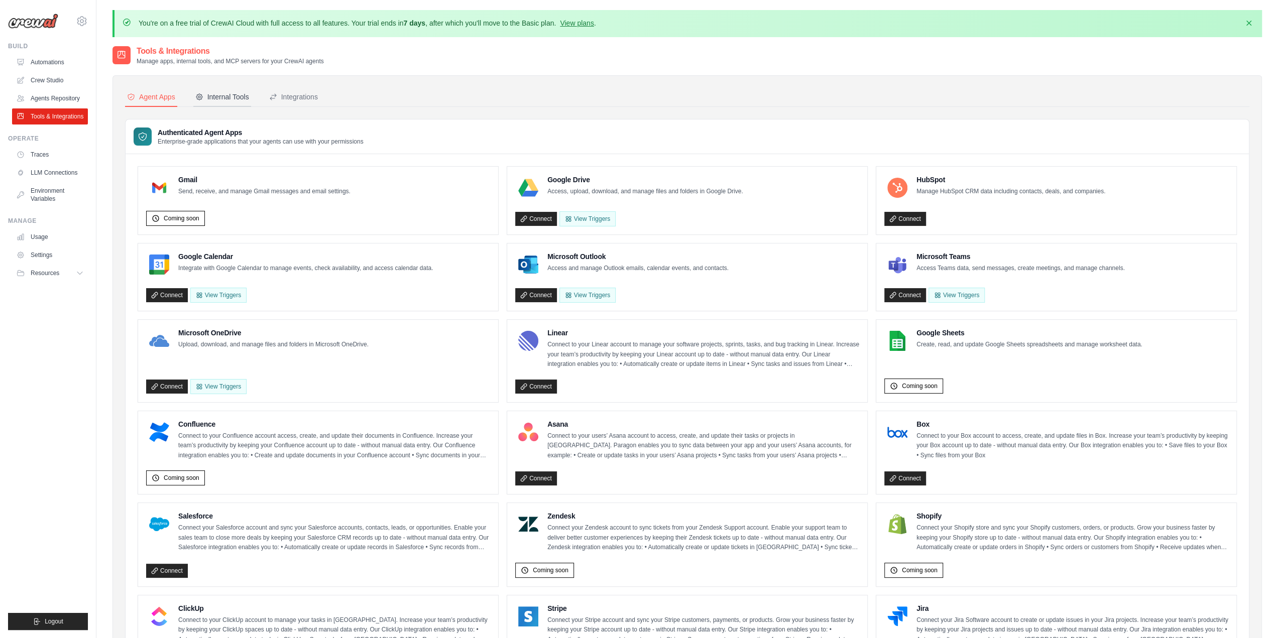
click at [218, 92] on div "Internal Tools" at bounding box center [222, 97] width 54 height 10
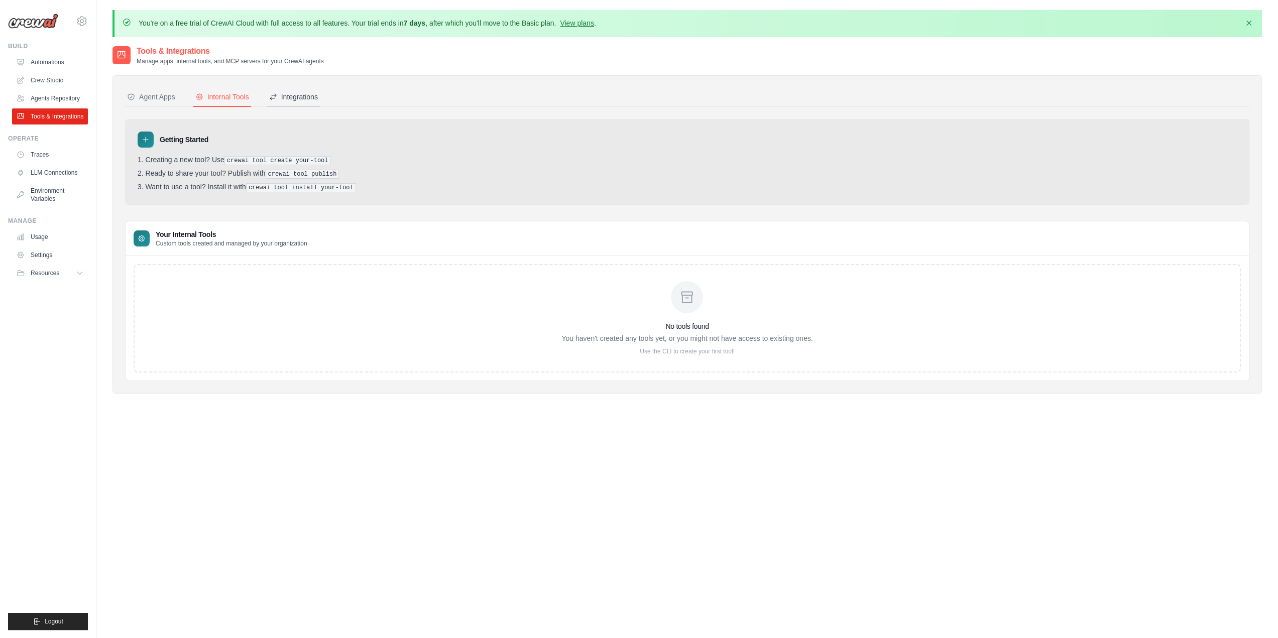
click at [294, 93] on div "Integrations" at bounding box center [293, 97] width 49 height 10
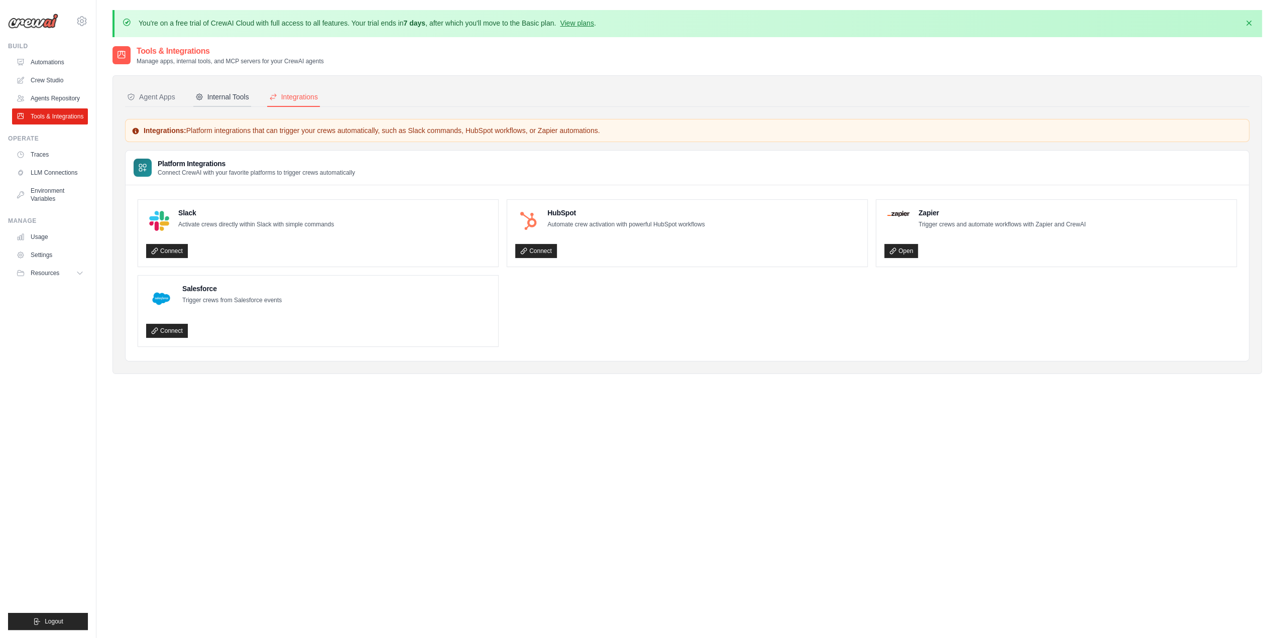
click at [194, 90] on button "Internal Tools" at bounding box center [222, 97] width 58 height 19
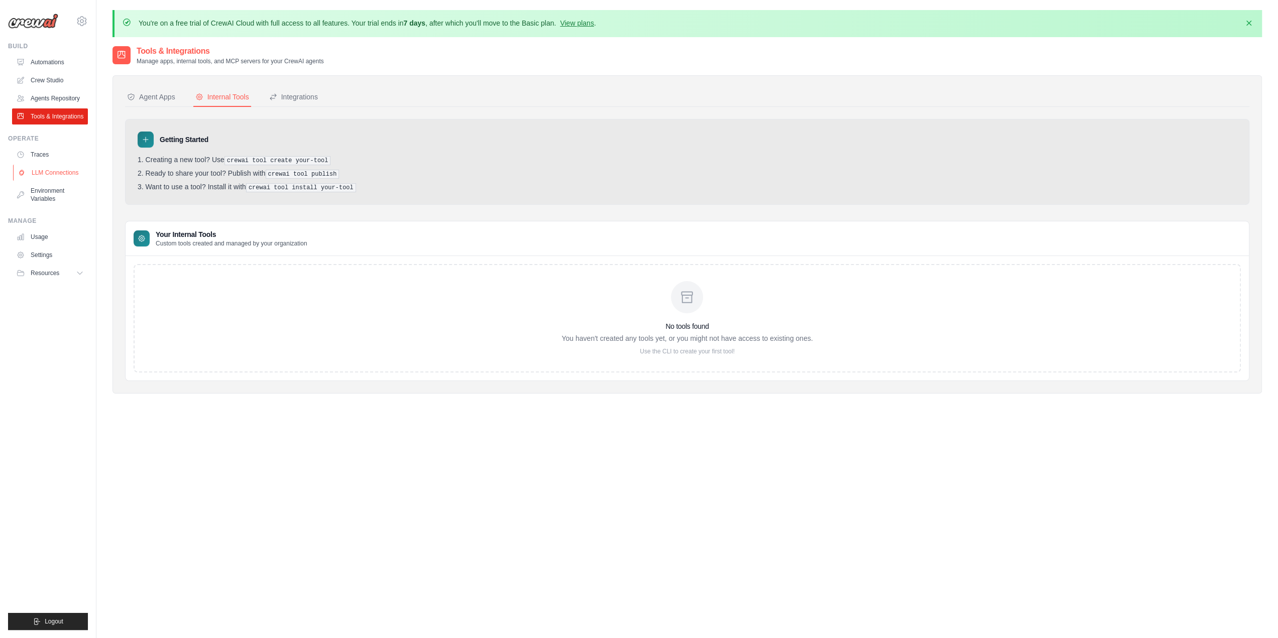
click at [56, 169] on link "LLM Connections" at bounding box center [51, 173] width 76 height 16
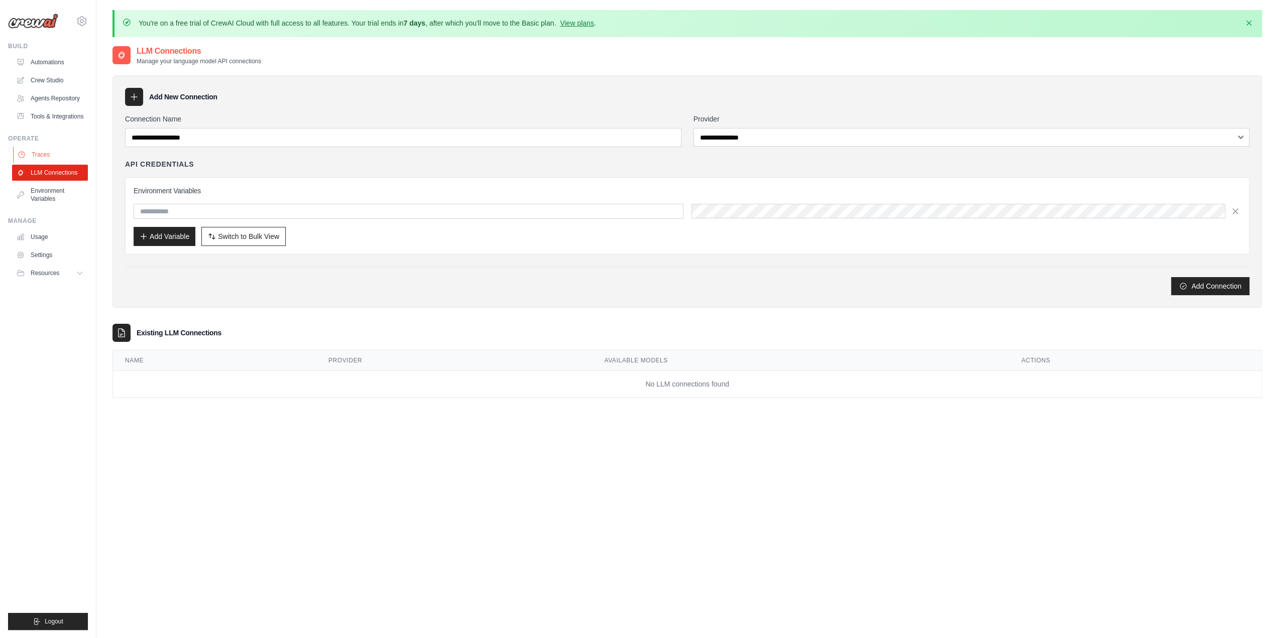
click at [43, 155] on link "Traces" at bounding box center [51, 155] width 76 height 16
